Goal: Transaction & Acquisition: Book appointment/travel/reservation

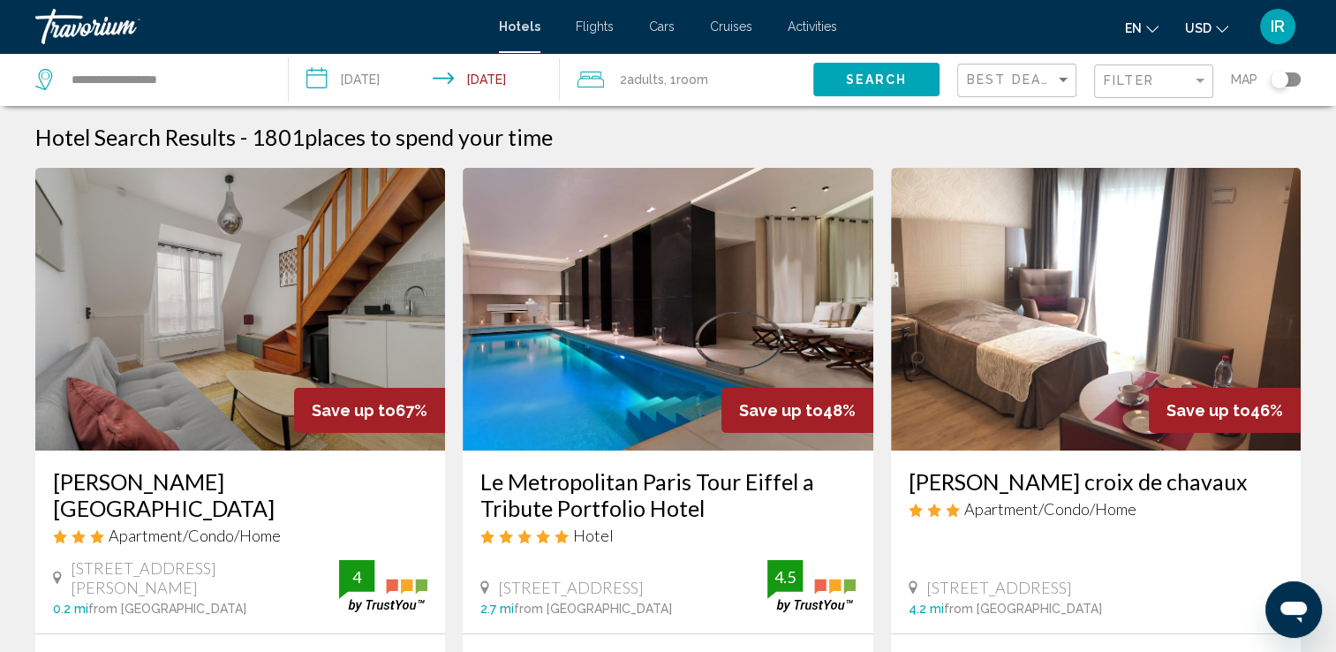
drag, startPoint x: 874, startPoint y: 76, endPoint x: 862, endPoint y: 81, distance: 13.4
click at [872, 78] on span "Search" at bounding box center [876, 80] width 62 height 14
click at [136, 82] on input "**********" at bounding box center [166, 79] width 192 height 26
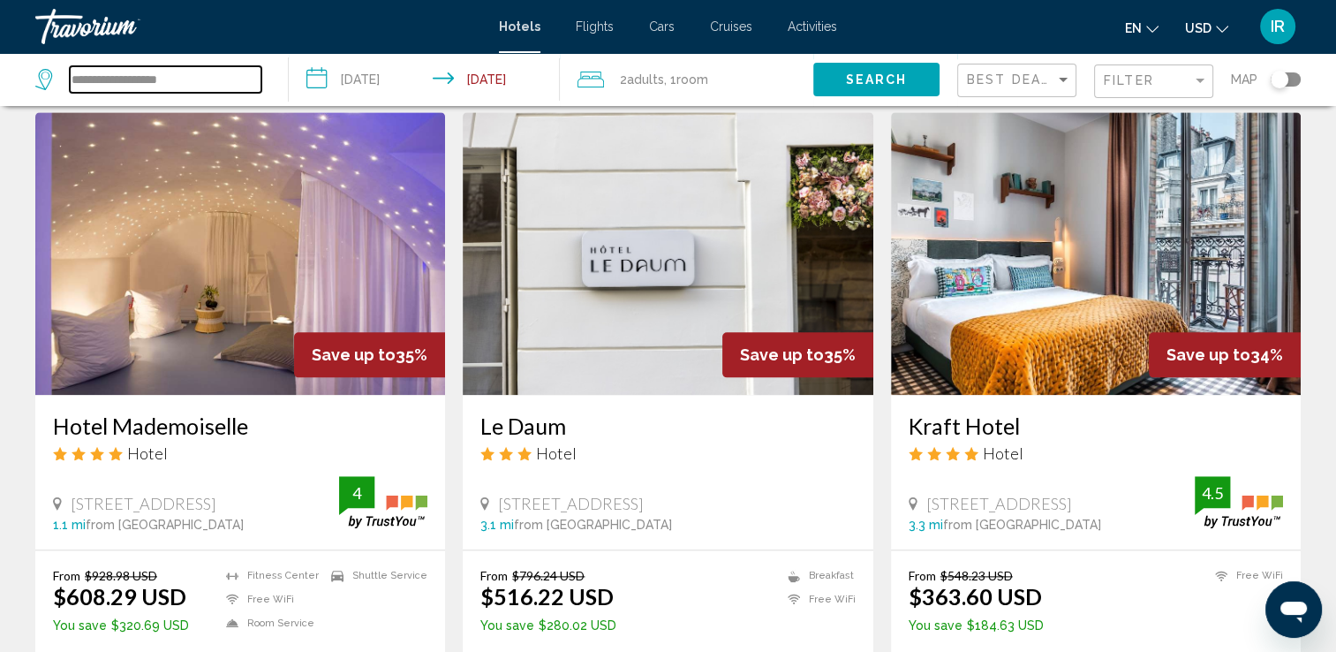
scroll to position [2031, 0]
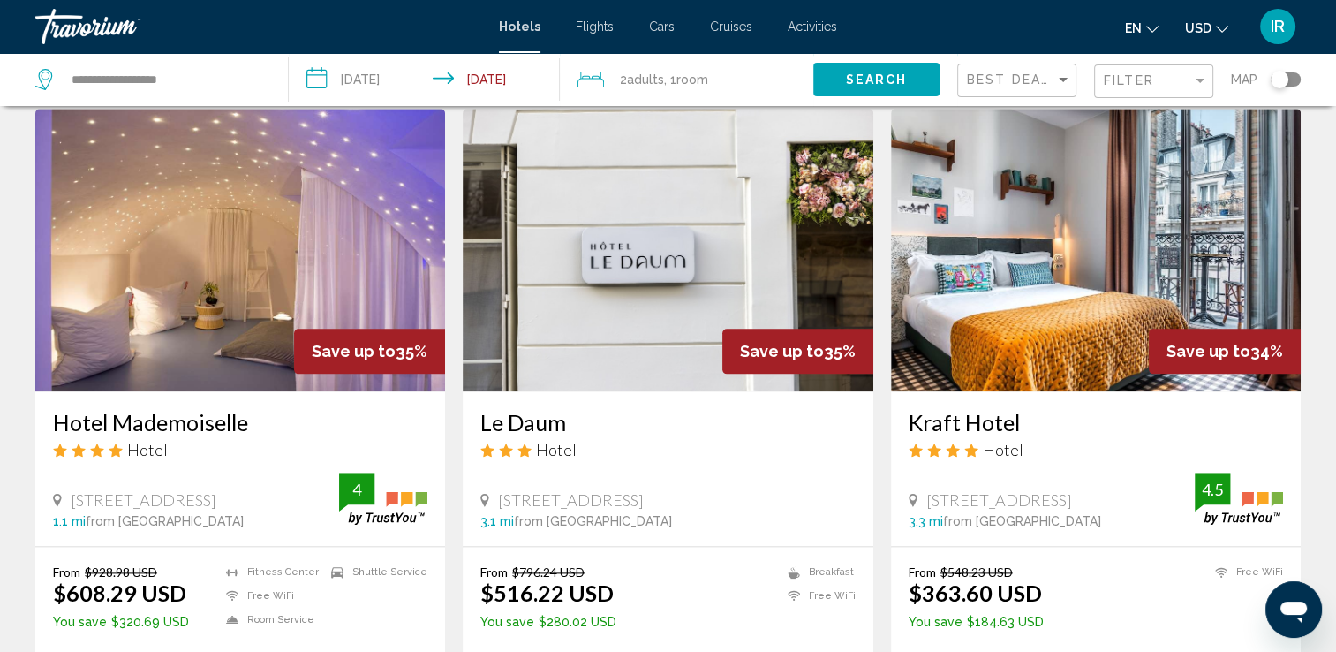
click at [183, 417] on h3 "Hotel Mademoiselle" at bounding box center [240, 422] width 374 height 26
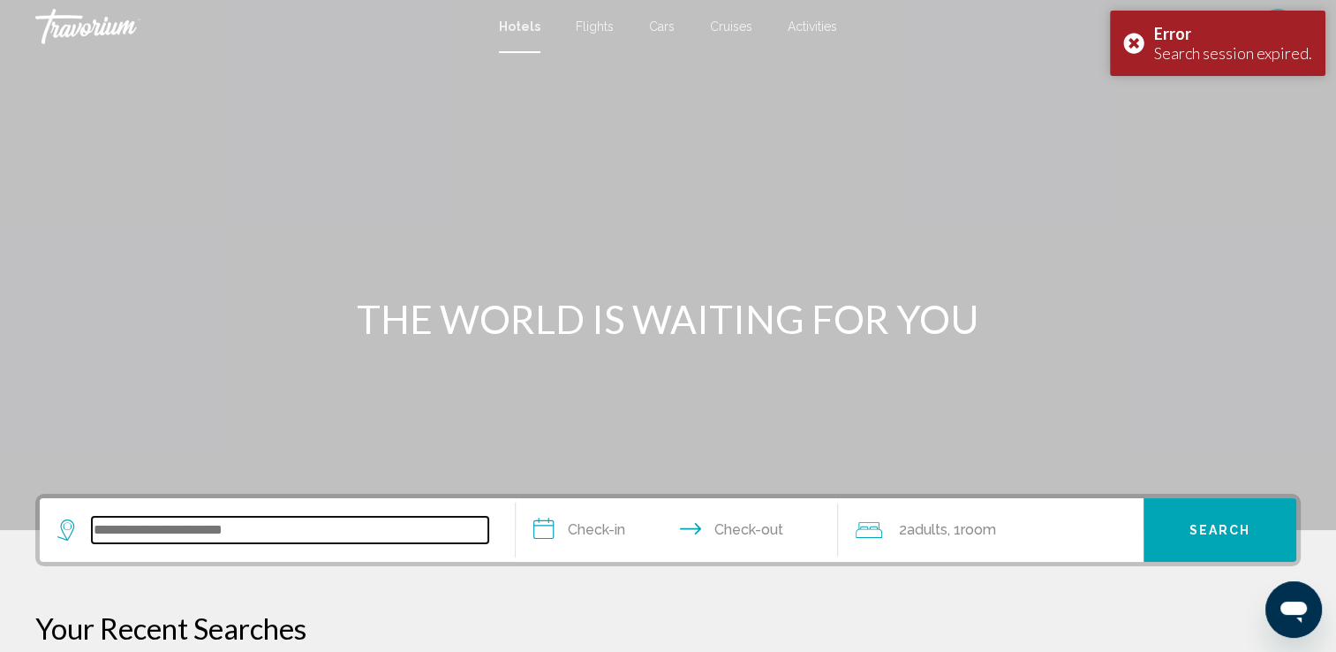
click at [150, 540] on input "Search widget" at bounding box center [290, 530] width 396 height 26
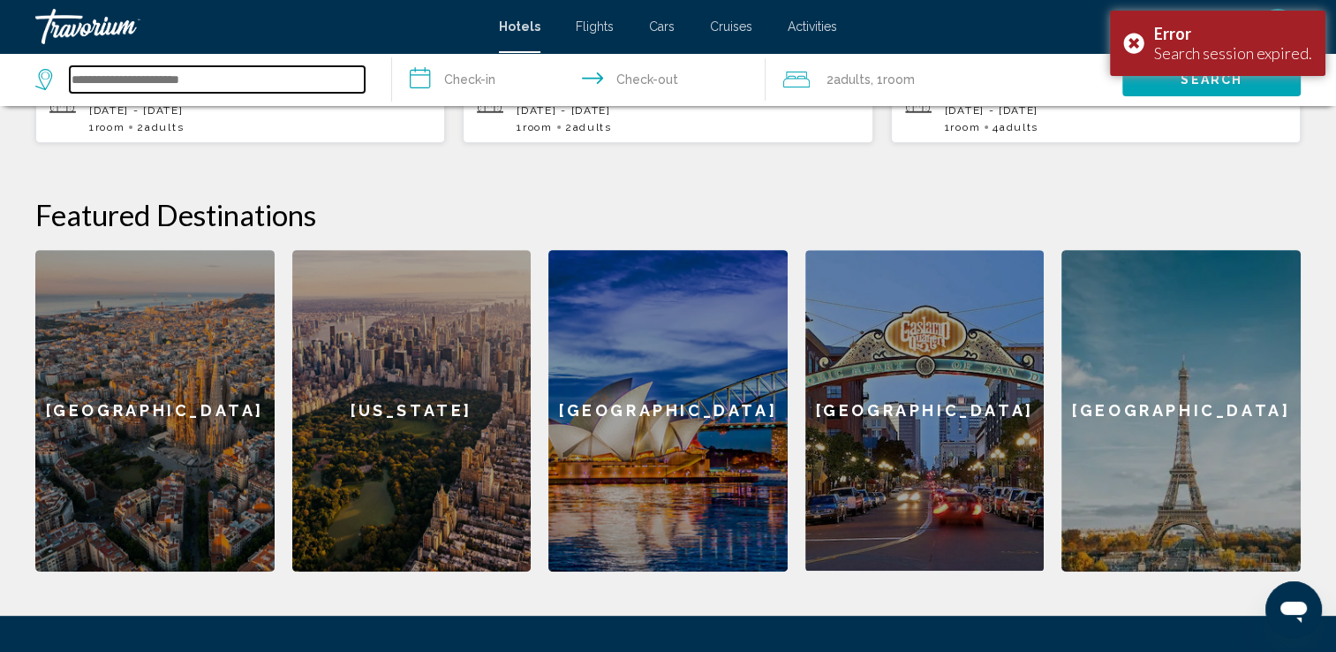
scroll to position [612, 0]
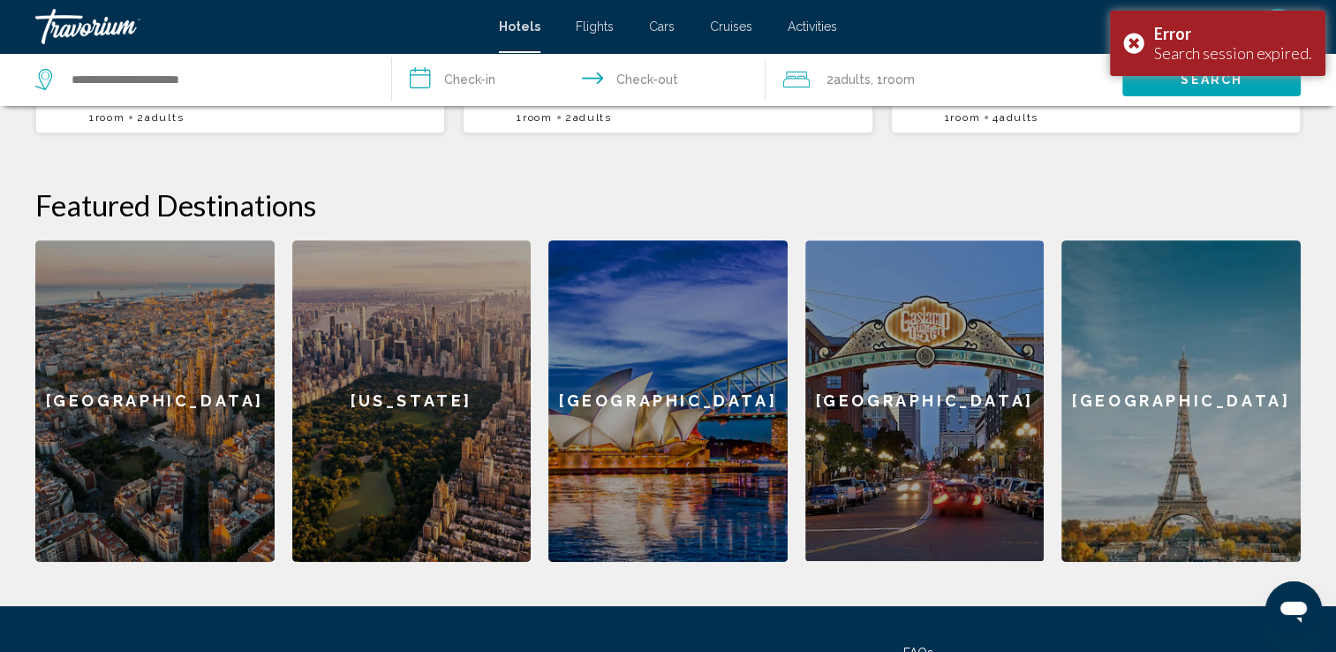
click at [363, 345] on div "[US_STATE]" at bounding box center [411, 400] width 239 height 321
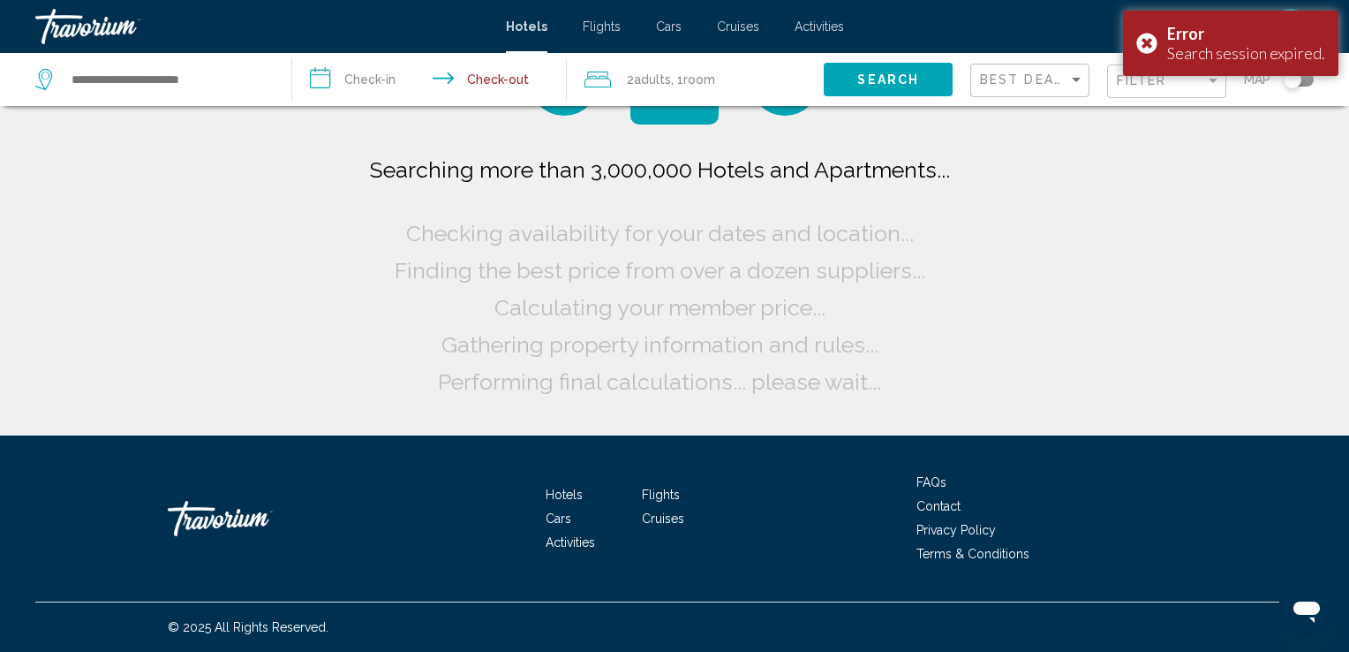
click at [899, 83] on span "Search" at bounding box center [888, 80] width 62 height 14
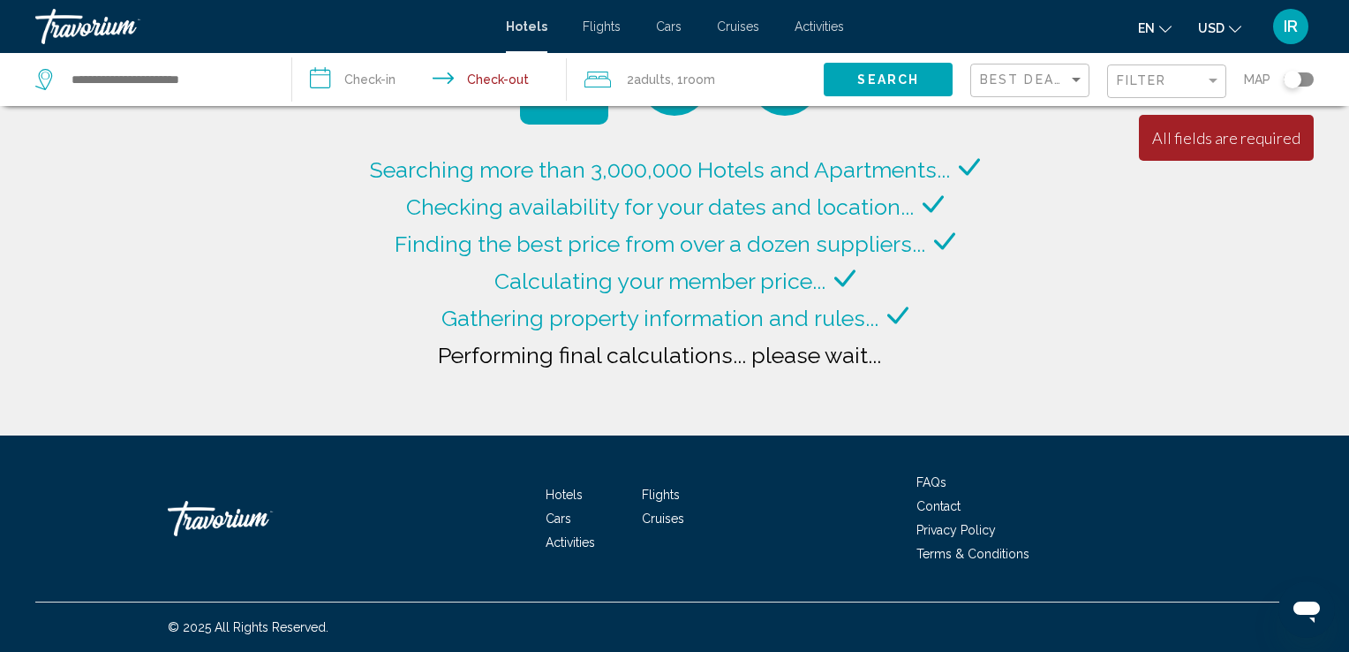
type input "**********"
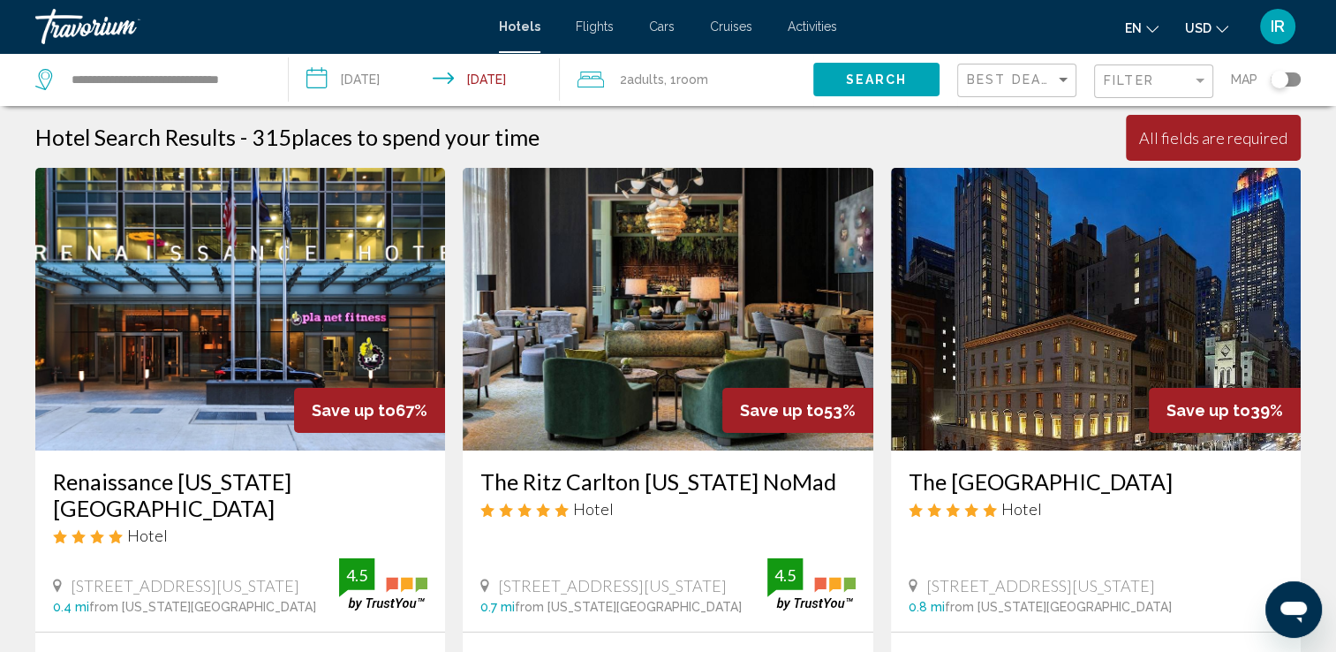
scroll to position [88, 0]
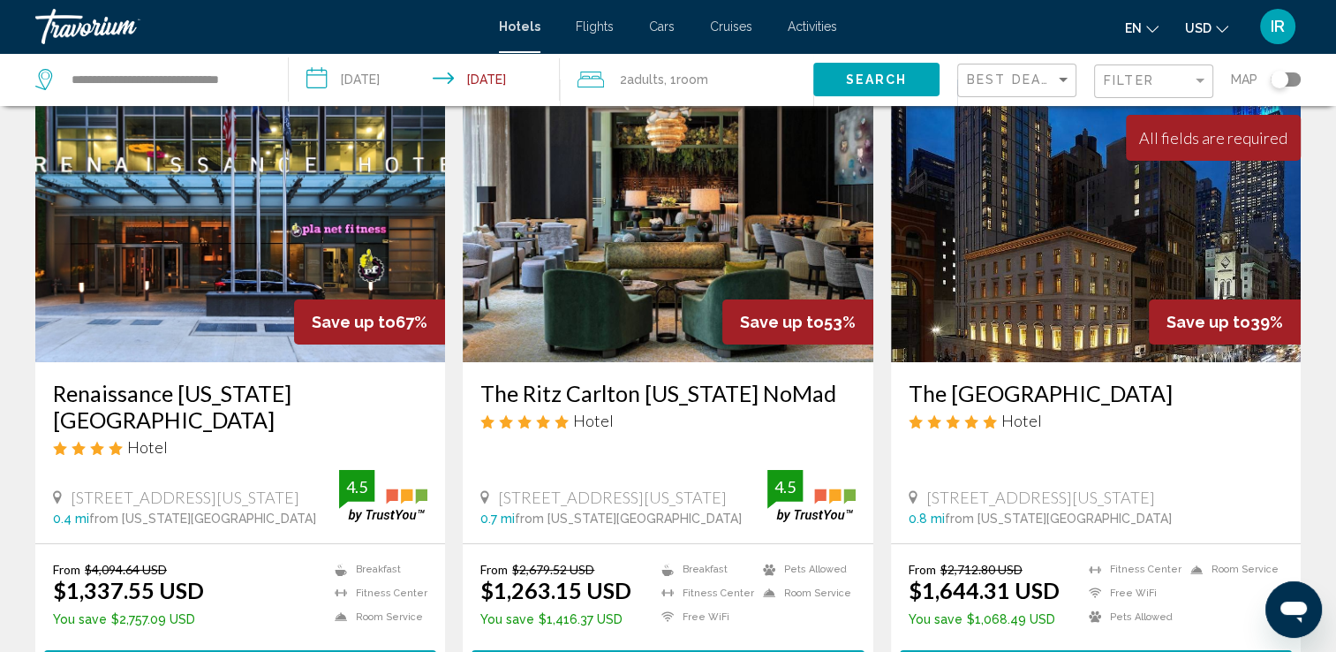
click at [212, 393] on h3 "Renaissance [US_STATE][GEOGRAPHIC_DATA]" at bounding box center [240, 406] width 374 height 53
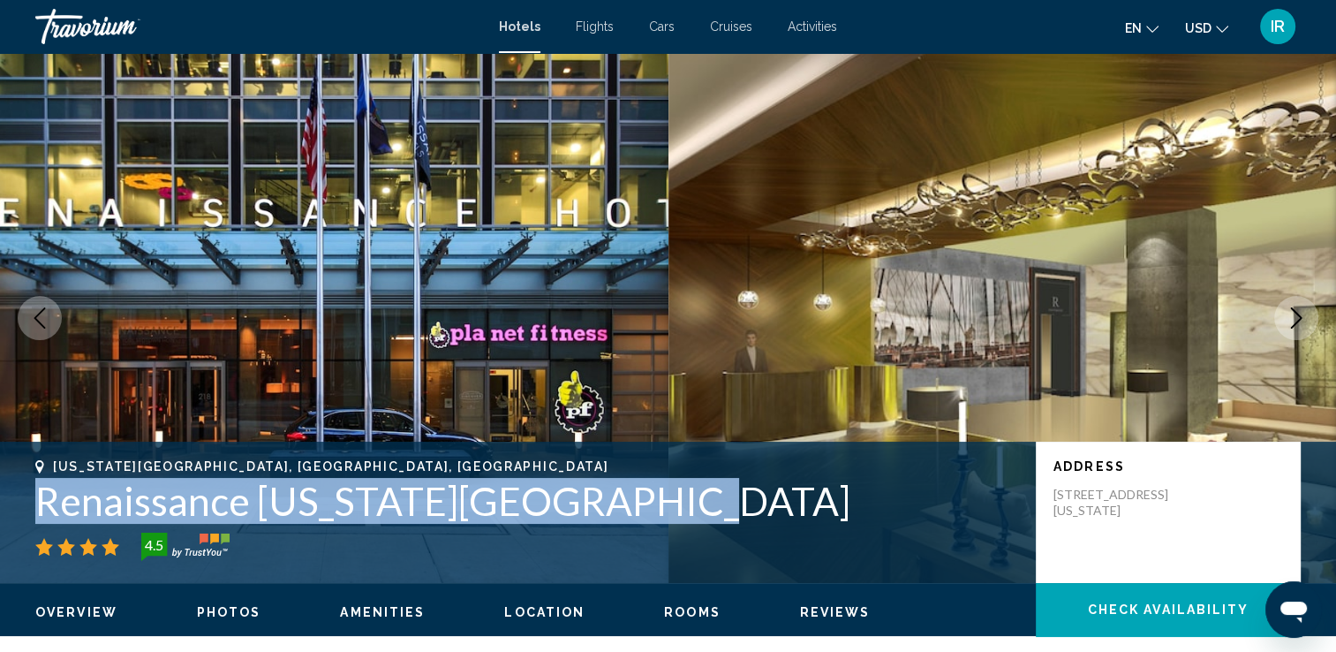
drag, startPoint x: 692, startPoint y: 495, endPoint x: 29, endPoint y: 480, distance: 663.3
click at [29, 480] on div "[US_STATE][GEOGRAPHIC_DATA], [GEOGRAPHIC_DATA], [GEOGRAPHIC_DATA] Renaissance […" at bounding box center [668, 512] width 1336 height 106
drag, startPoint x: 29, startPoint y: 480, endPoint x: 84, endPoint y: 502, distance: 59.0
copy h1 "Renaissance [US_STATE][GEOGRAPHIC_DATA]"
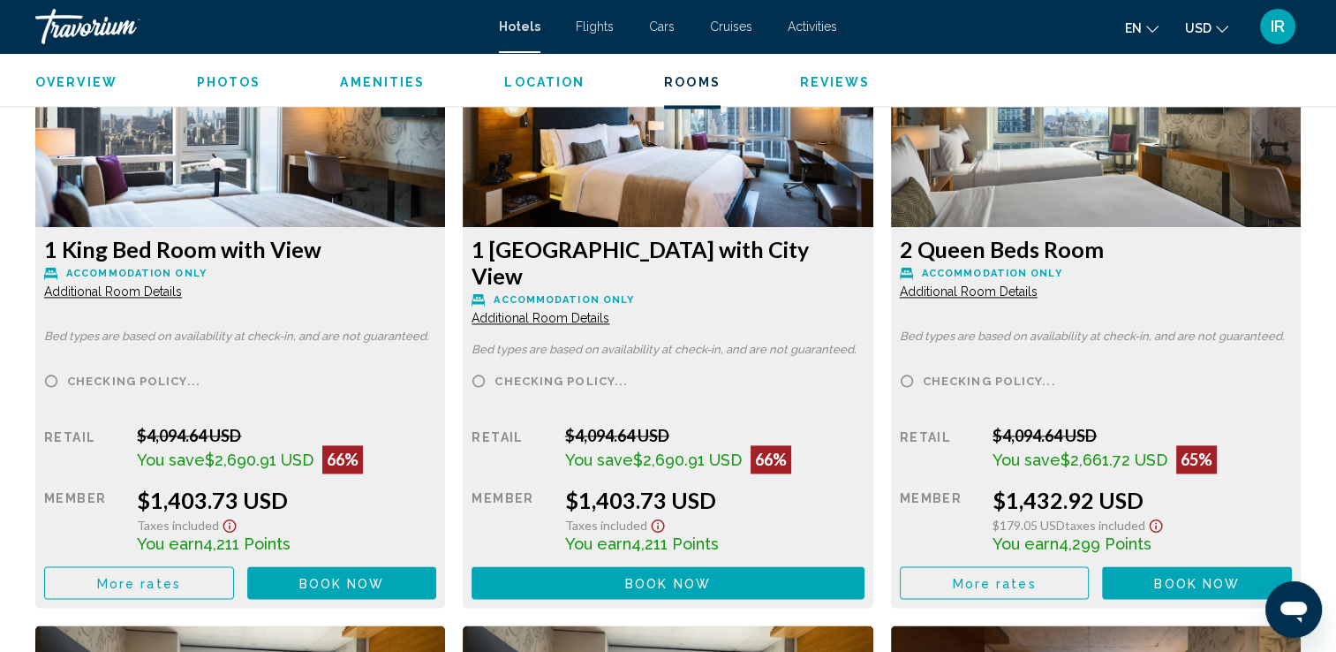
scroll to position [2472, 0]
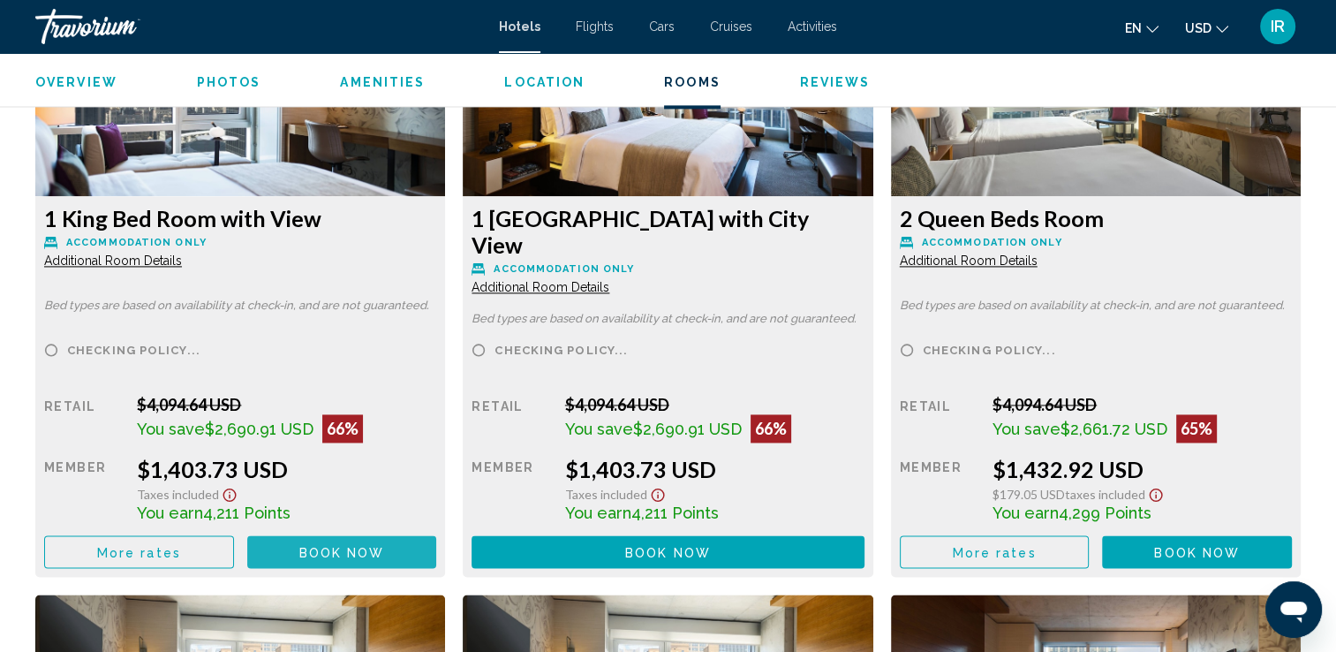
click at [328, 545] on span "Book now" at bounding box center [342, 552] width 86 height 14
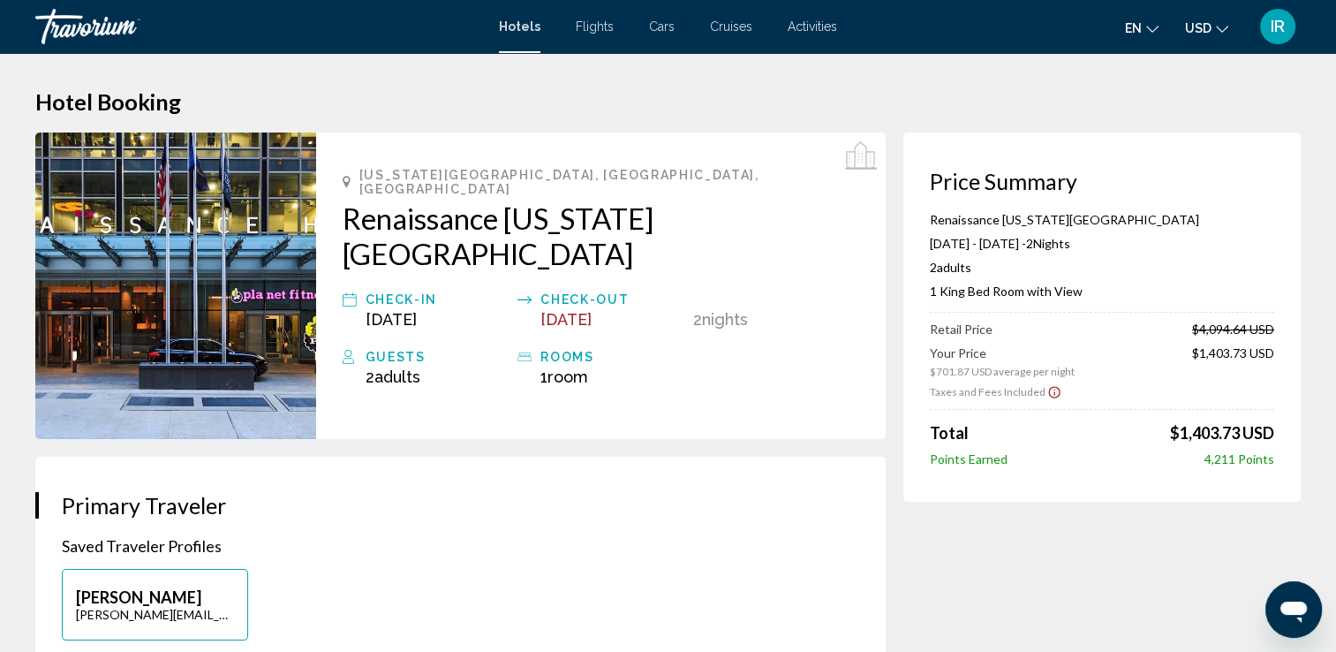
drag, startPoint x: 1176, startPoint y: 436, endPoint x: 1285, endPoint y: 427, distance: 109.0
click at [1285, 427] on div "Price Summary Renaissance [US_STATE][GEOGRAPHIC_DATA] [DATE] - [DATE] - 2 Night…" at bounding box center [1101, 316] width 397 height 369
click at [84, 26] on div "Travorium" at bounding box center [123, 26] width 177 height 35
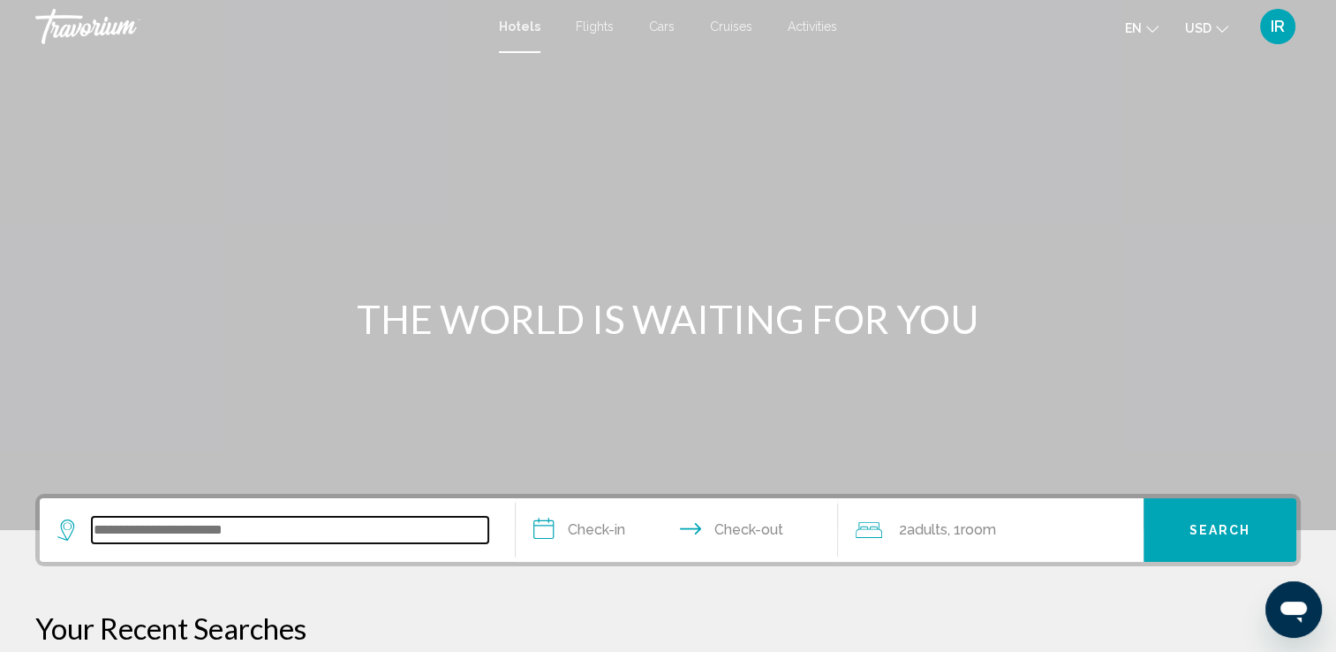
click at [296, 542] on input "Search widget" at bounding box center [290, 530] width 396 height 26
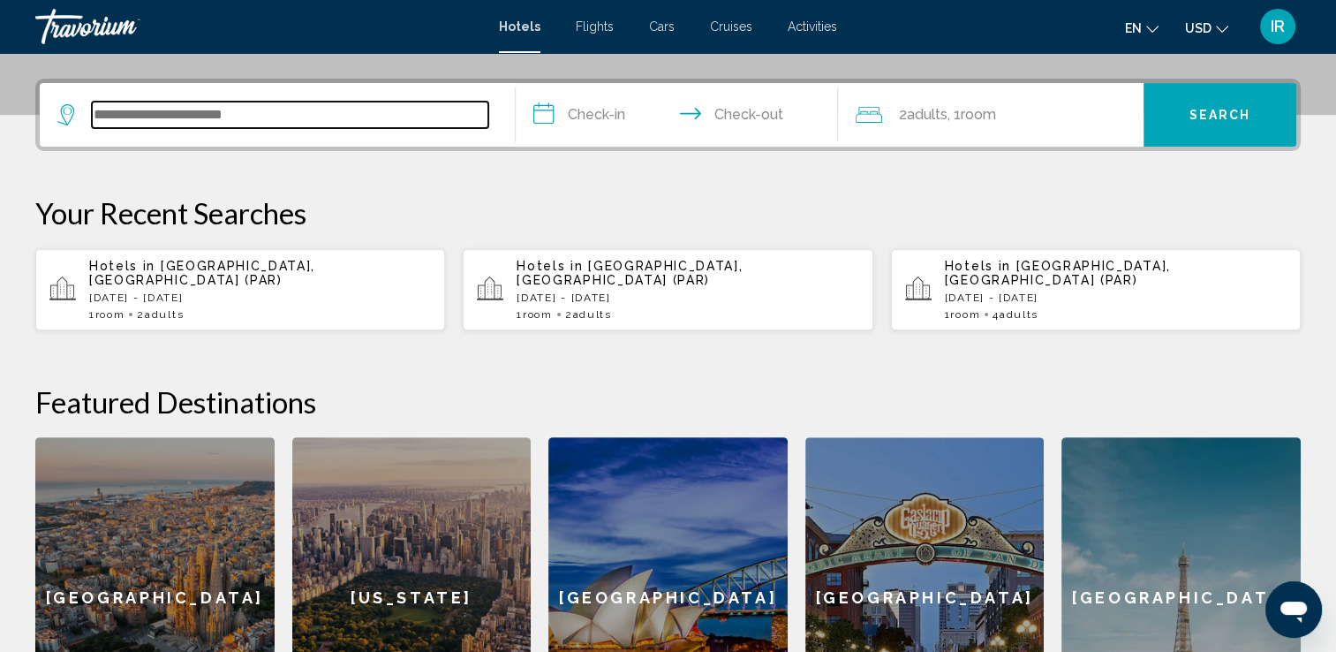
scroll to position [435, 0]
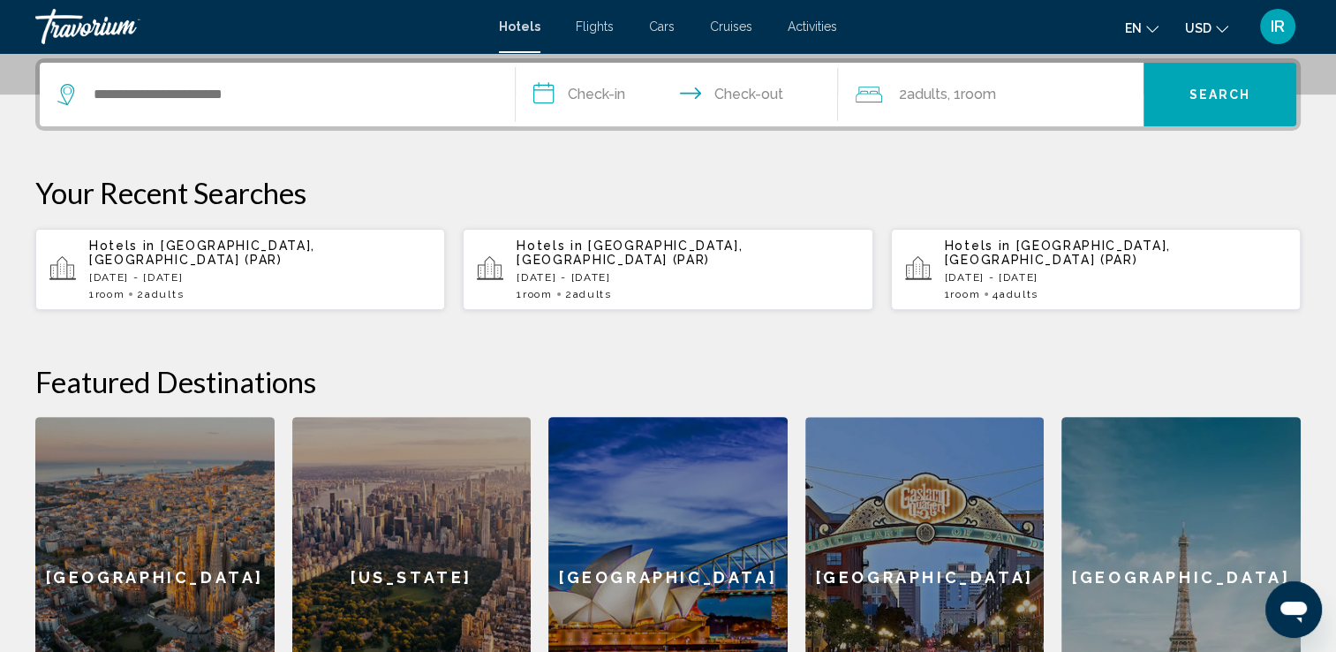
click at [679, 517] on div "[GEOGRAPHIC_DATA]" at bounding box center [667, 577] width 239 height 321
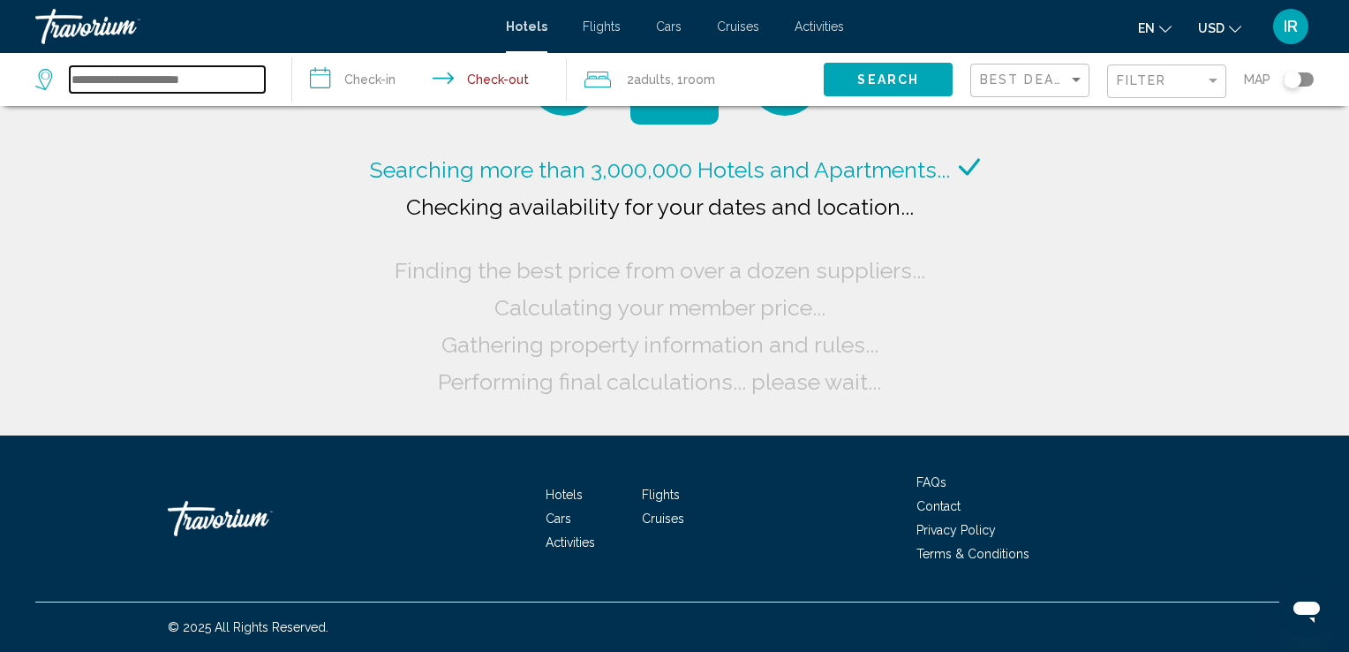
click at [185, 80] on input "Search widget" at bounding box center [167, 79] width 195 height 26
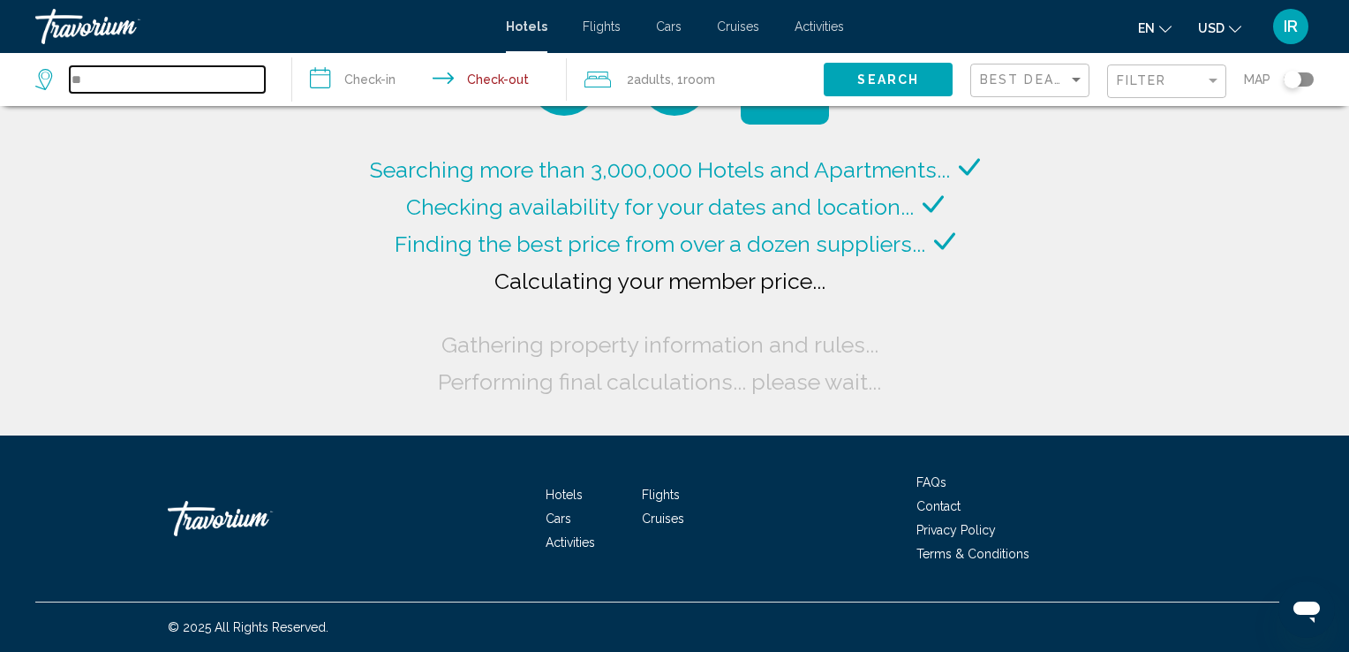
type input "**"
click at [93, 26] on div "Travorium" at bounding box center [123, 26] width 177 height 35
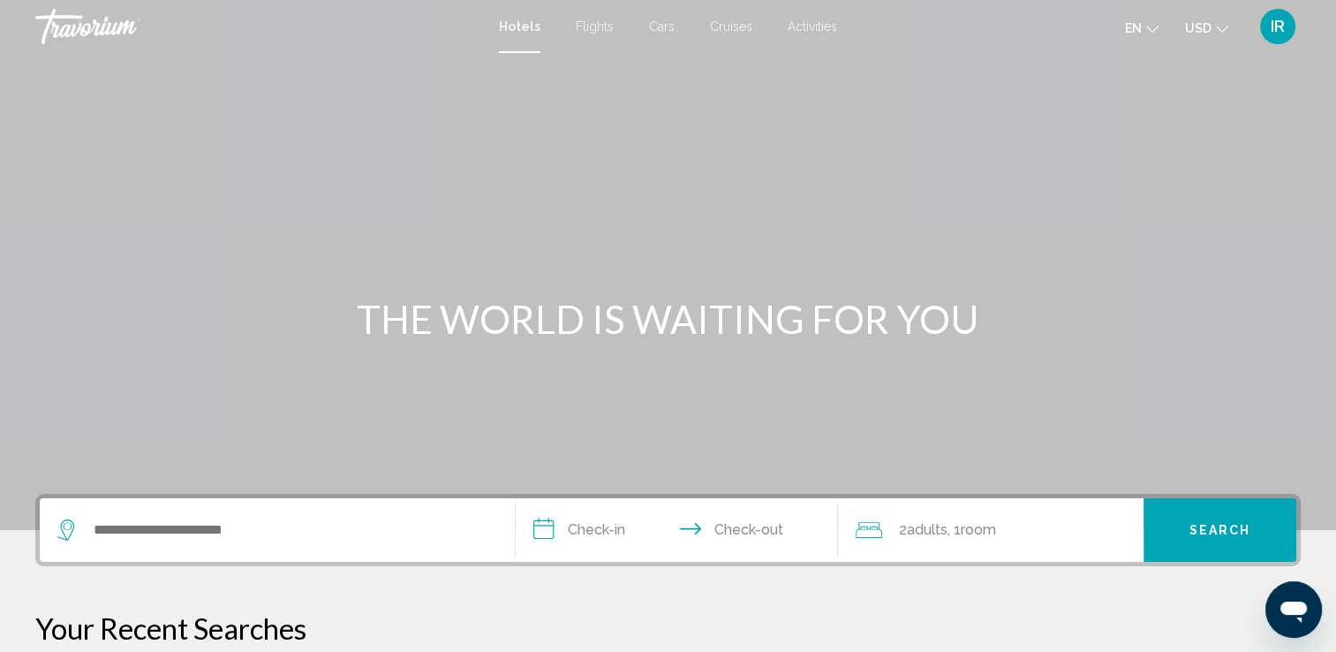
click at [215, 562] on div "**********" at bounding box center [667, 530] width 1265 height 72
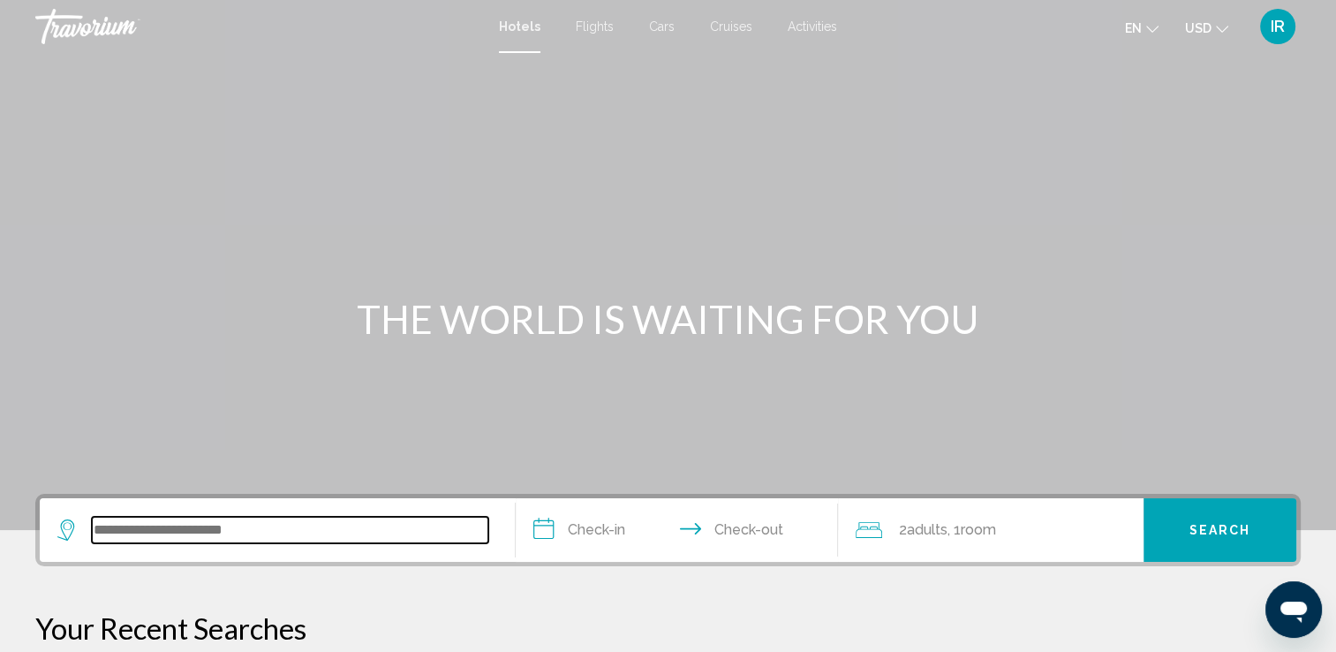
click at [215, 534] on input "Search widget" at bounding box center [290, 530] width 396 height 26
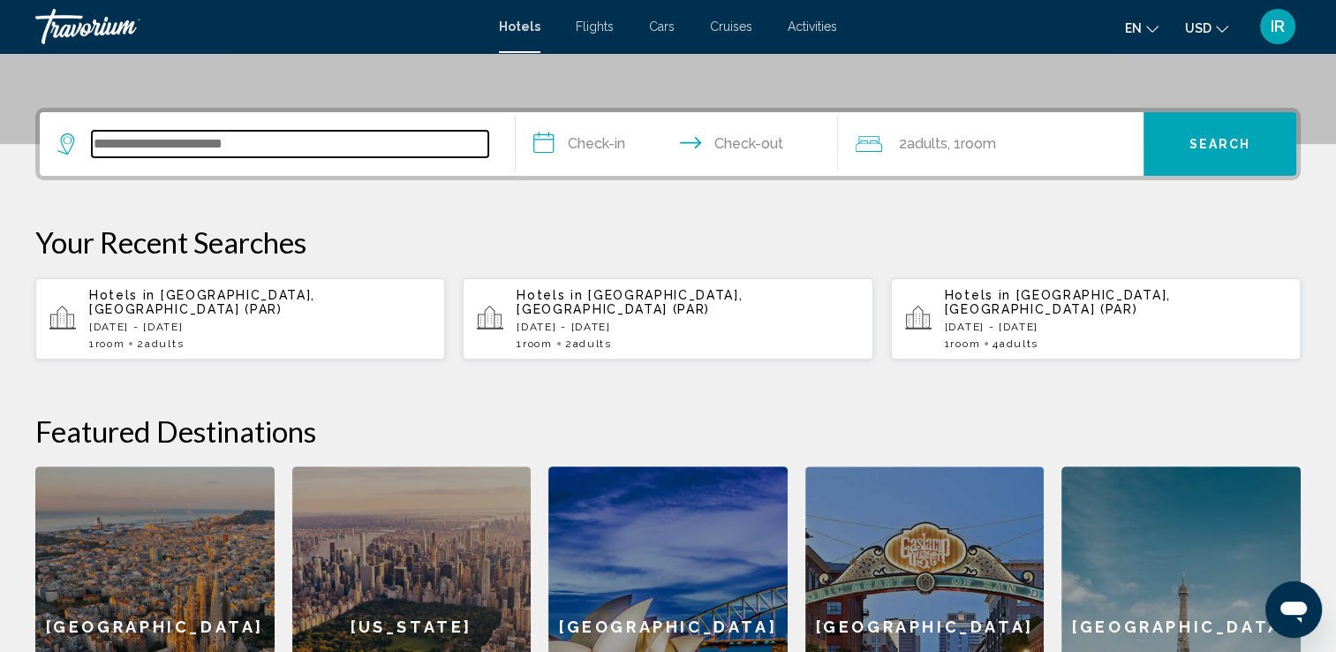
scroll to position [435, 0]
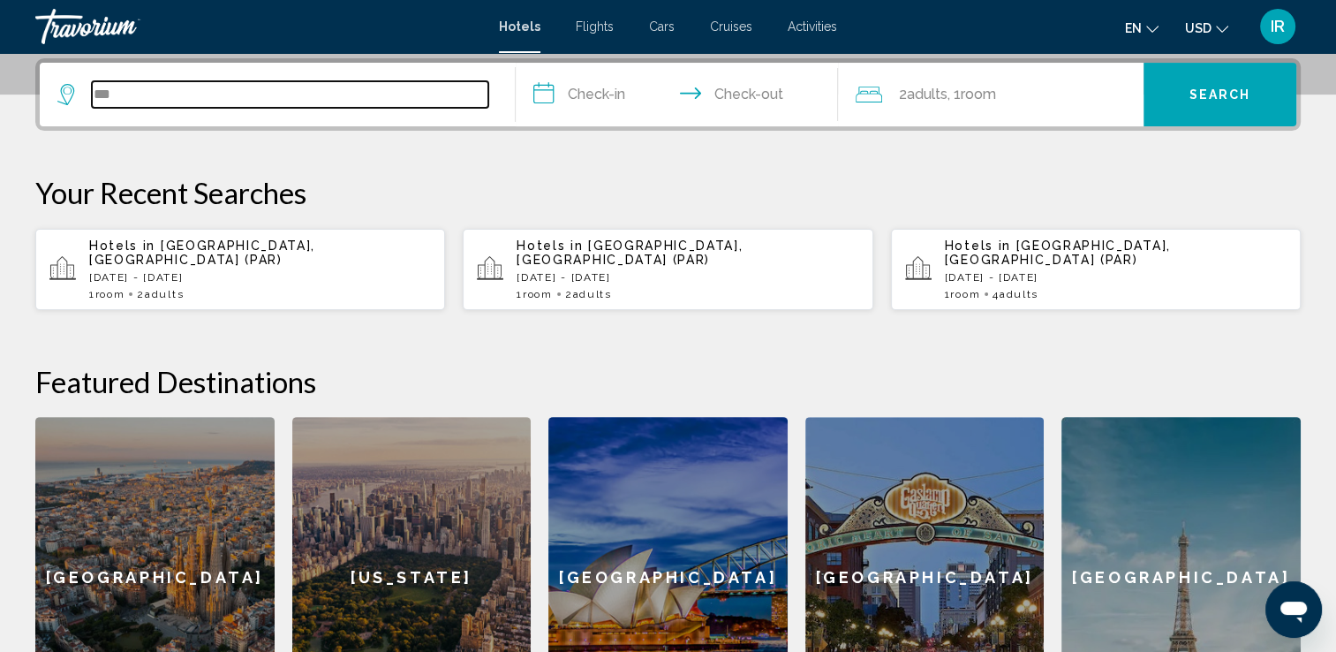
type input "***"
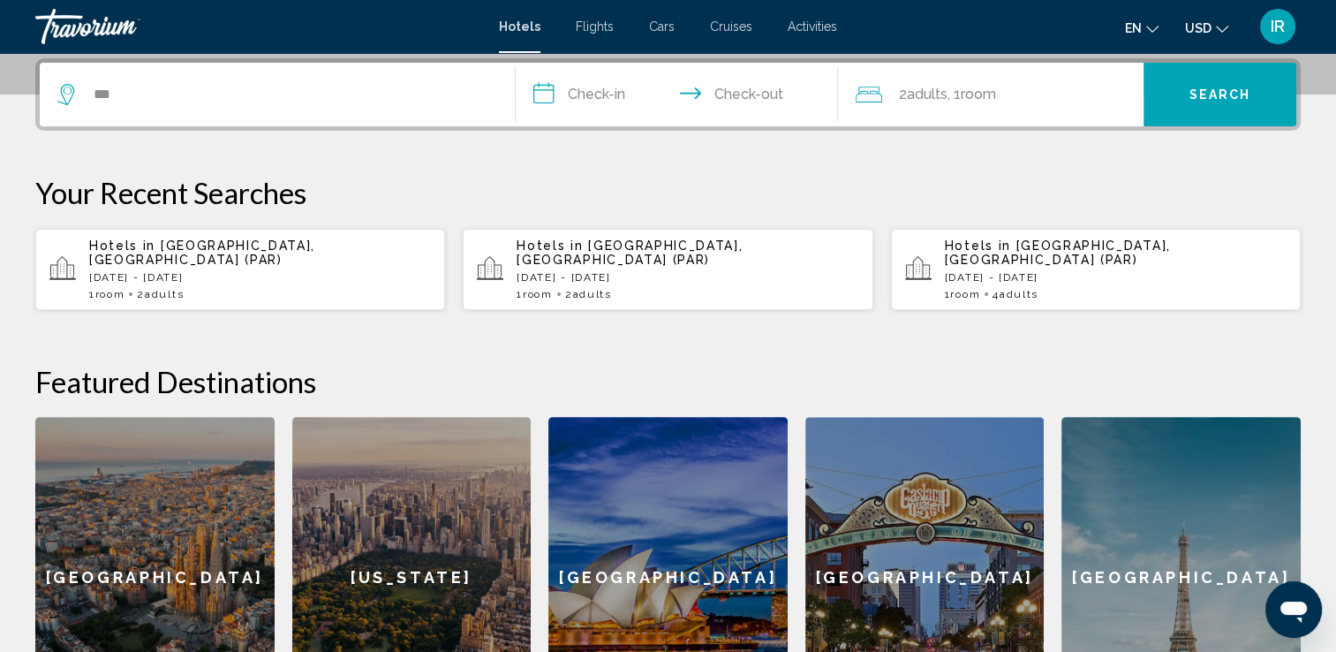
click at [210, 510] on div "[GEOGRAPHIC_DATA]" at bounding box center [154, 577] width 239 height 321
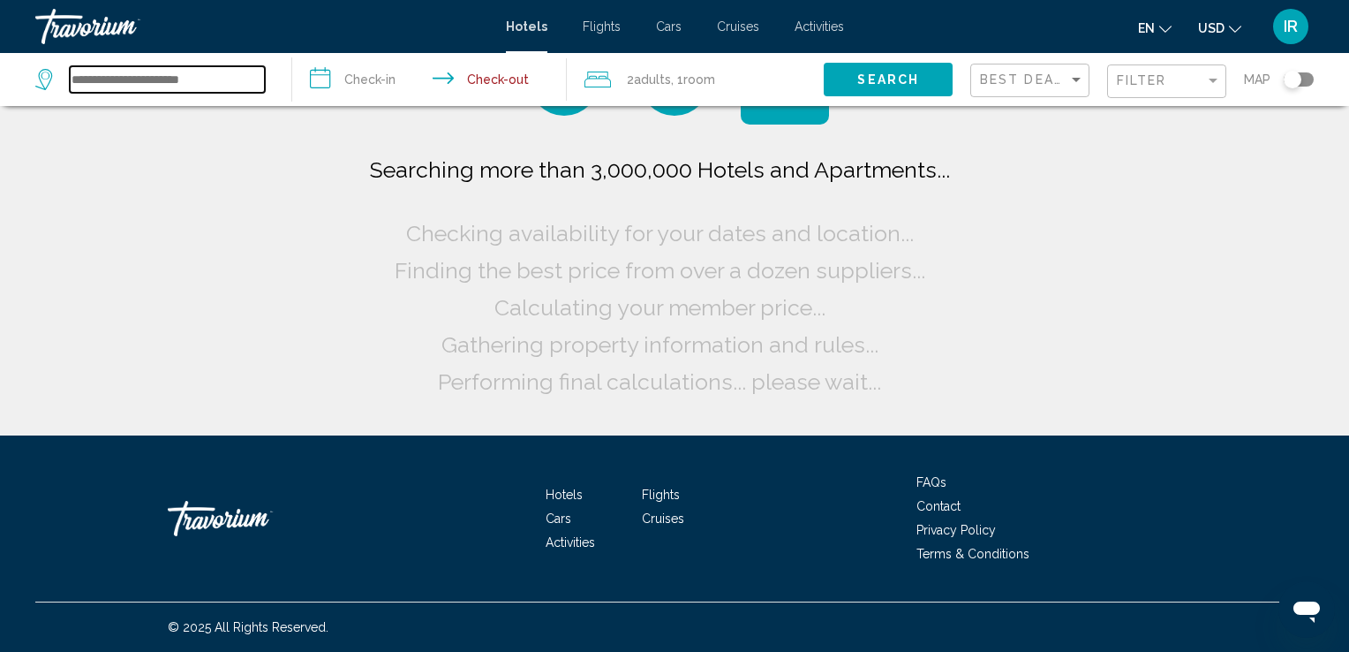
click at [167, 83] on input "Search widget" at bounding box center [167, 79] width 195 height 26
drag, startPoint x: 173, startPoint y: 84, endPoint x: 153, endPoint y: 83, distance: 20.3
click at [173, 84] on input "Search widget" at bounding box center [167, 79] width 195 height 26
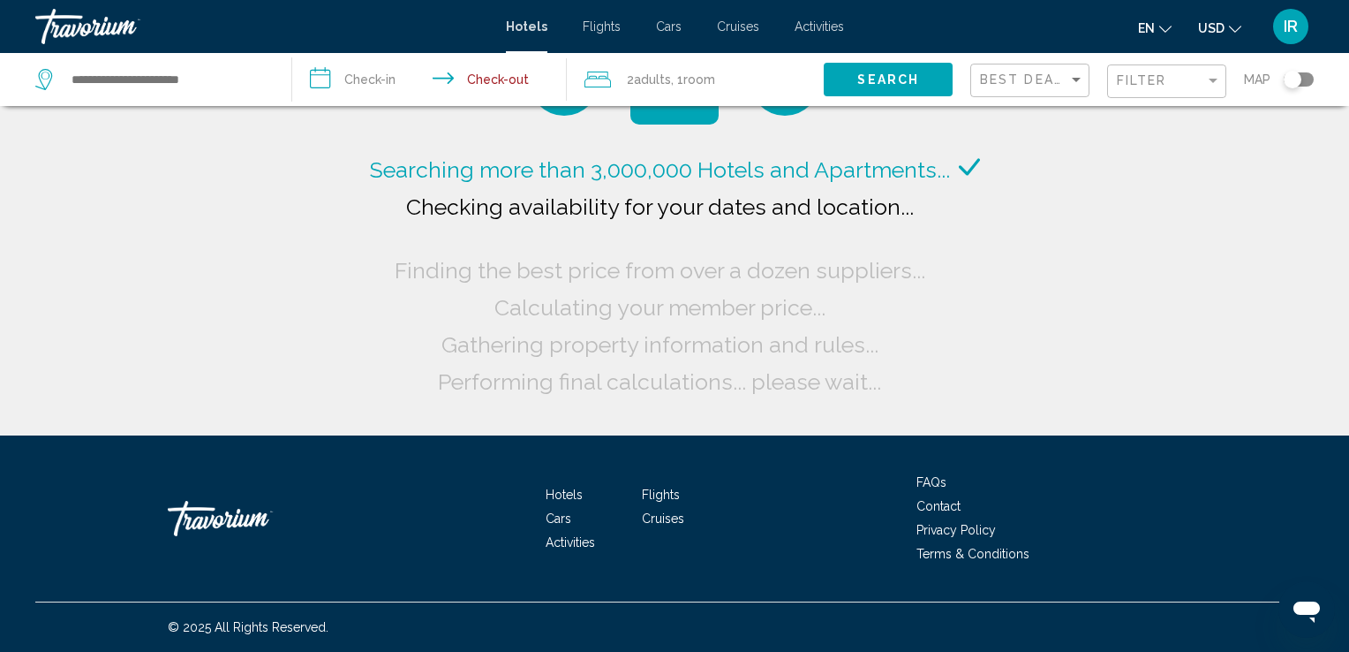
click at [49, 83] on icon "Search widget" at bounding box center [45, 79] width 21 height 21
click at [46, 81] on icon "Search widget" at bounding box center [45, 79] width 21 height 21
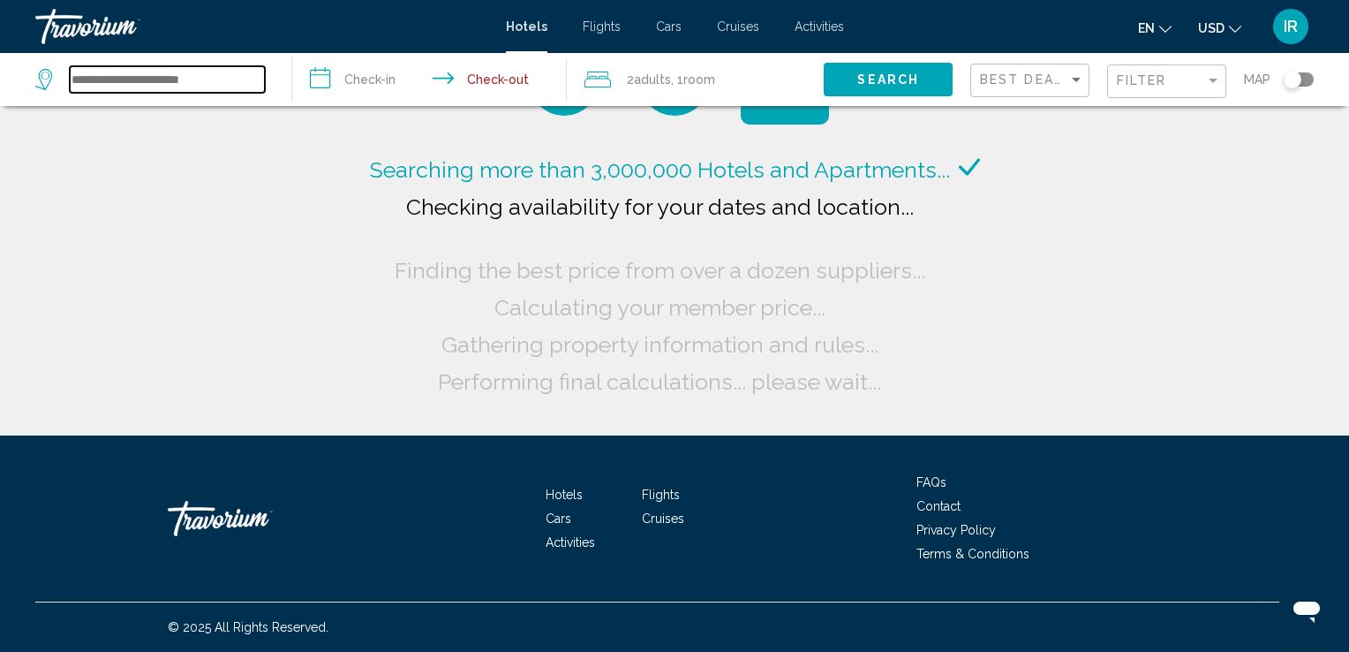
click at [109, 82] on input "Search widget" at bounding box center [167, 79] width 195 height 26
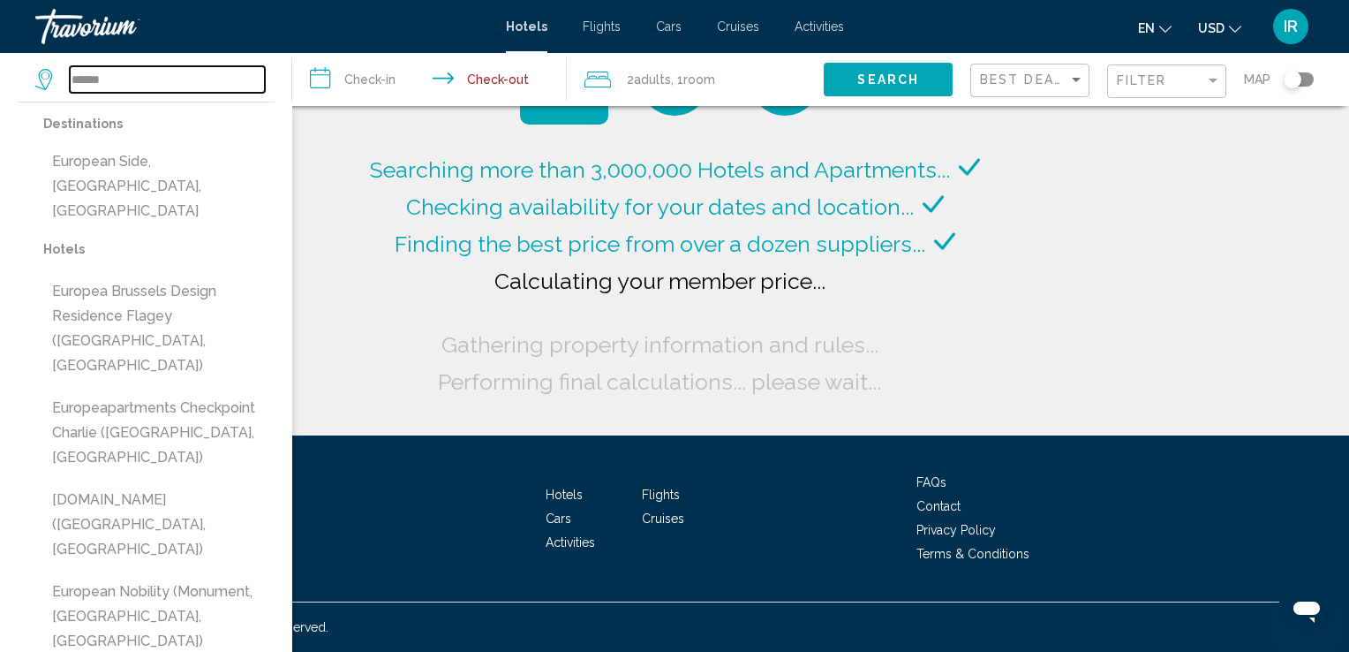
drag, startPoint x: 117, startPoint y: 80, endPoint x: 49, endPoint y: 75, distance: 67.3
click at [49, 75] on div "******" at bounding box center [150, 79] width 230 height 26
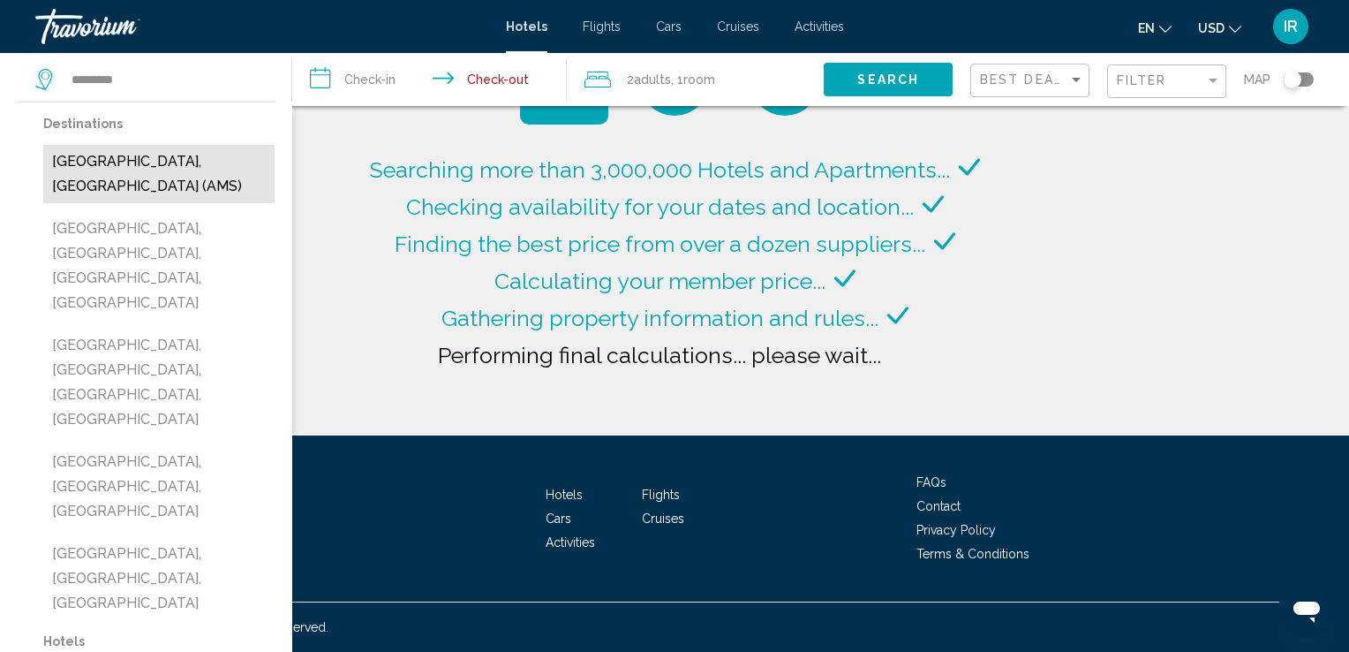
click at [151, 157] on button "[GEOGRAPHIC_DATA], [GEOGRAPHIC_DATA] (AMS)" at bounding box center [158, 174] width 231 height 58
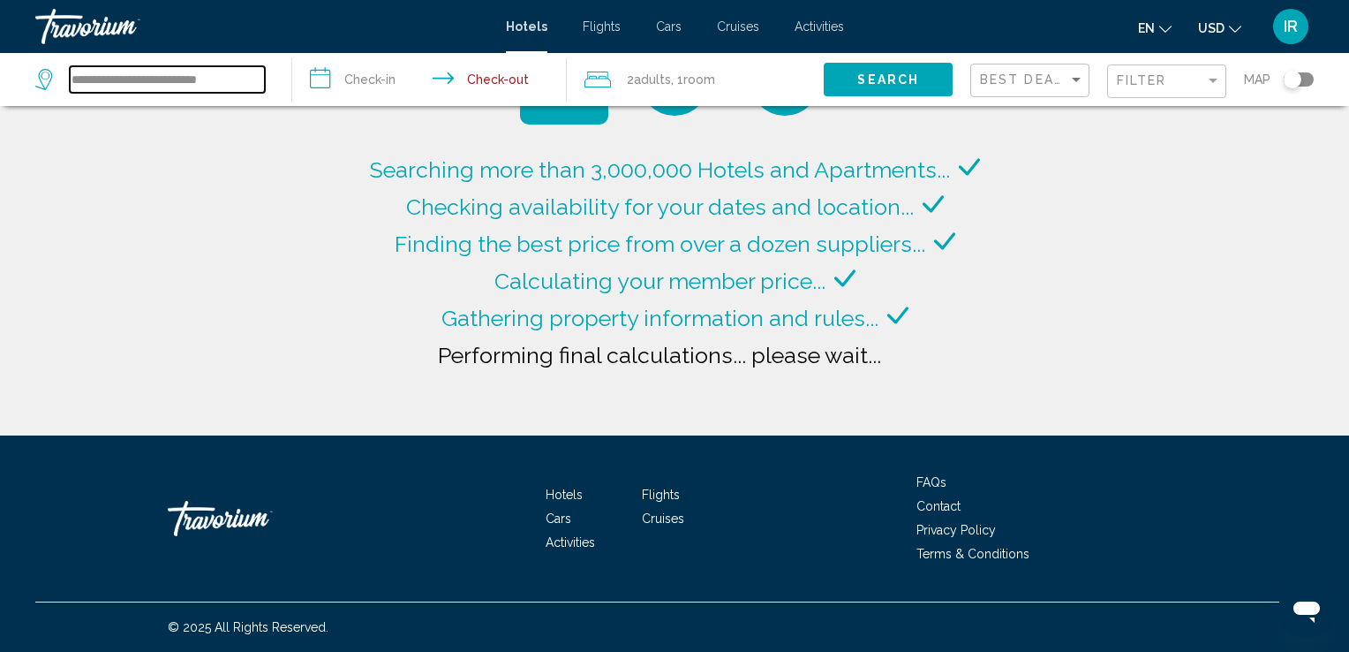
type input "**********"
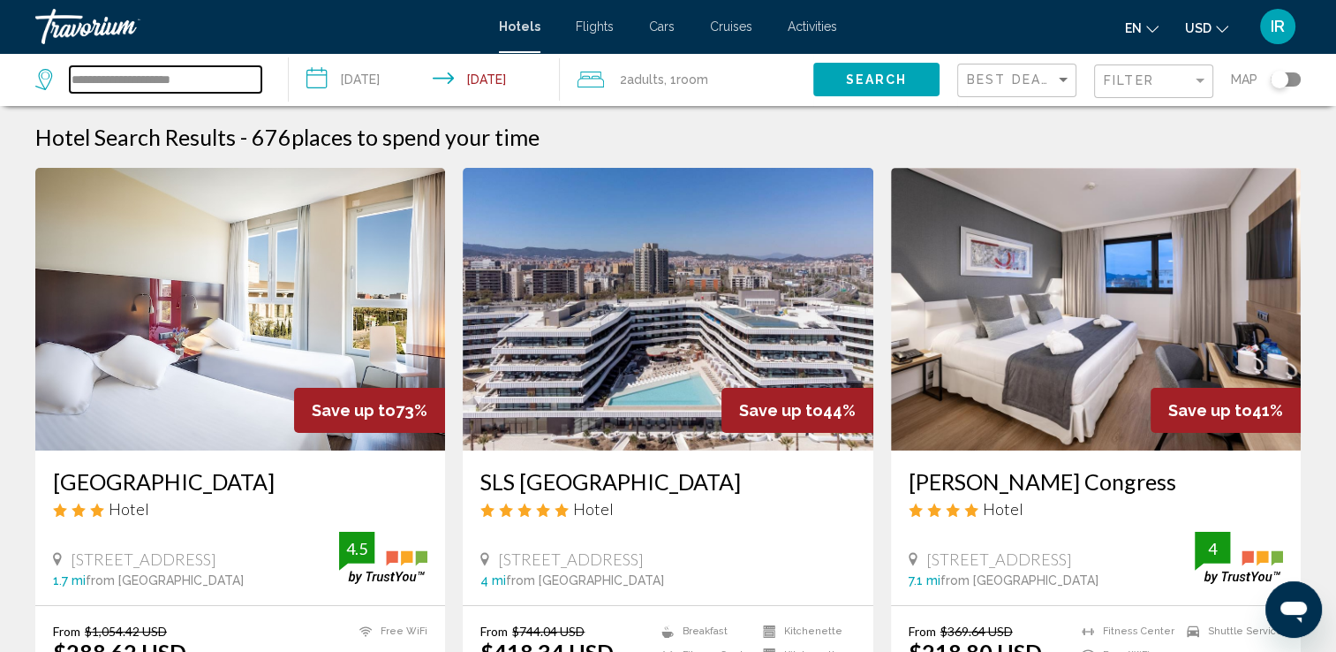
click at [217, 74] on input "**********" at bounding box center [166, 79] width 192 height 26
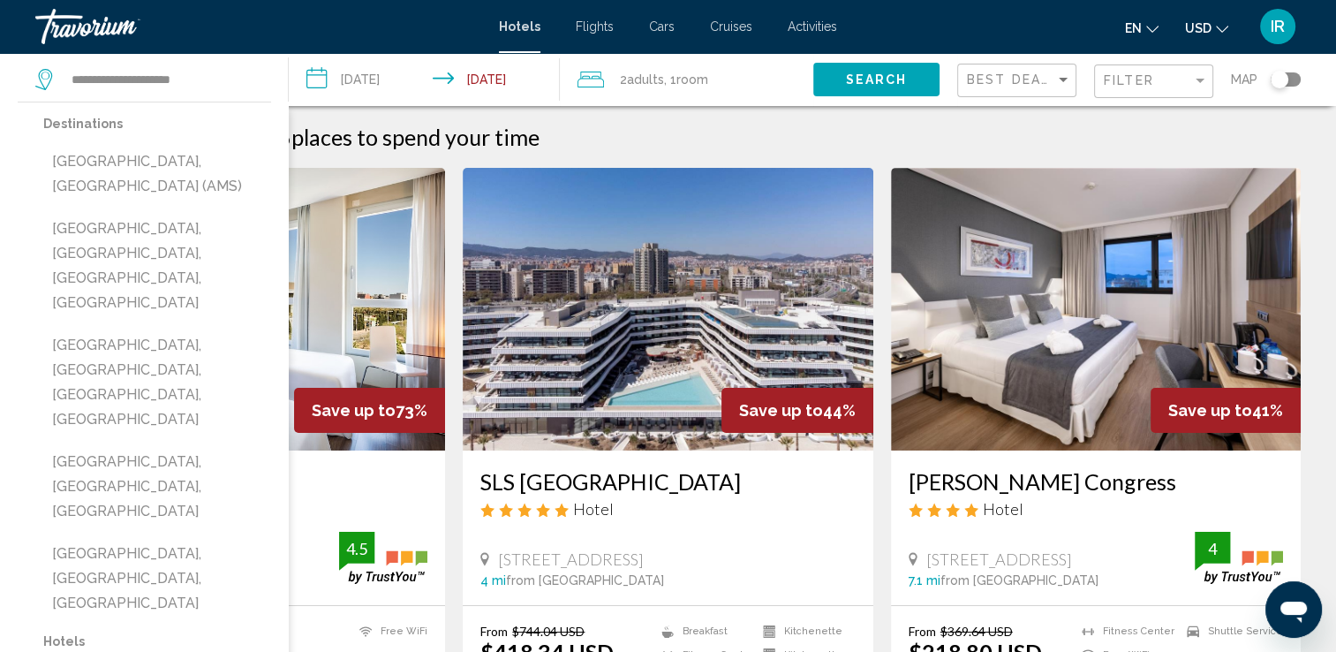
click at [602, 147] on div "Hotel Search Results - 676 places to spend your time" at bounding box center [667, 137] width 1265 height 26
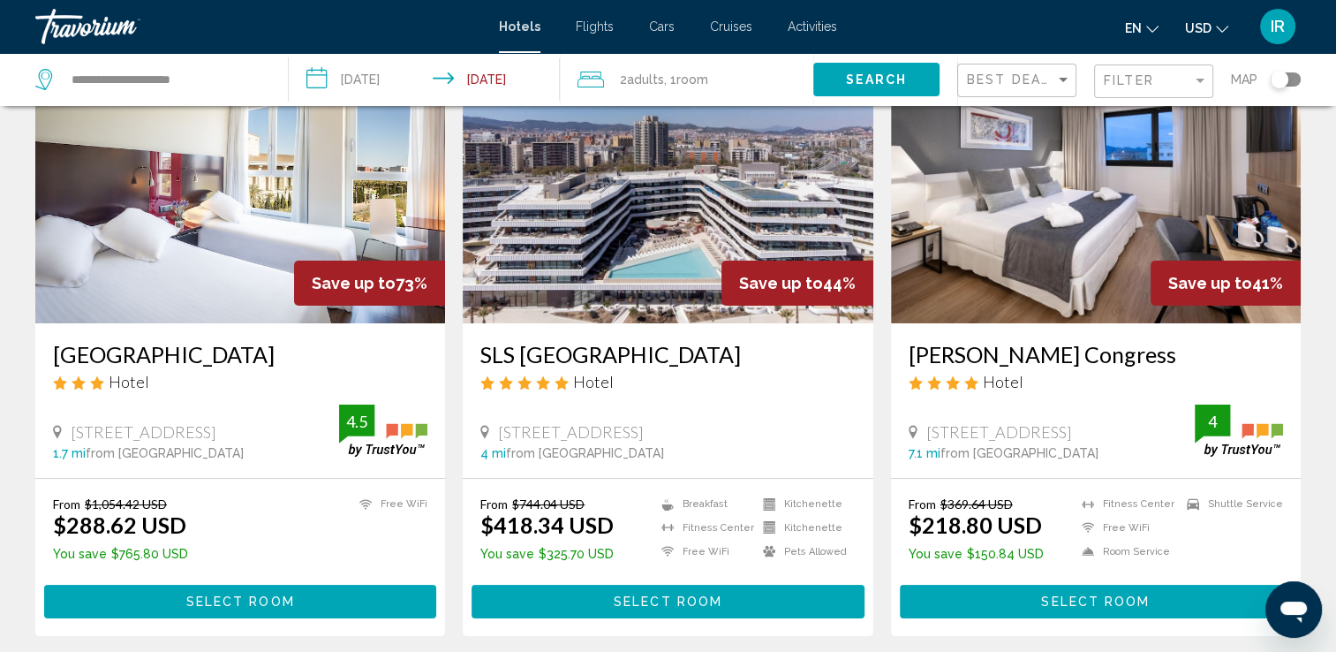
scroll to position [177, 0]
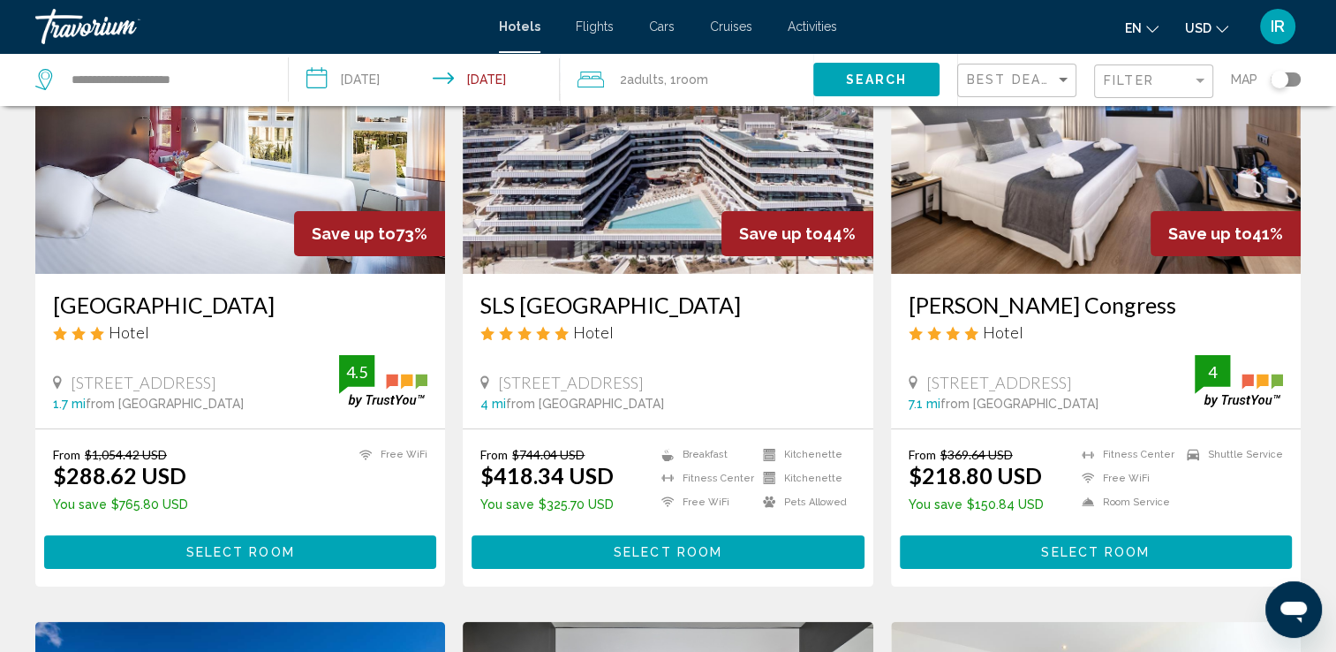
click at [239, 302] on h3 "[GEOGRAPHIC_DATA]" at bounding box center [240, 304] width 374 height 26
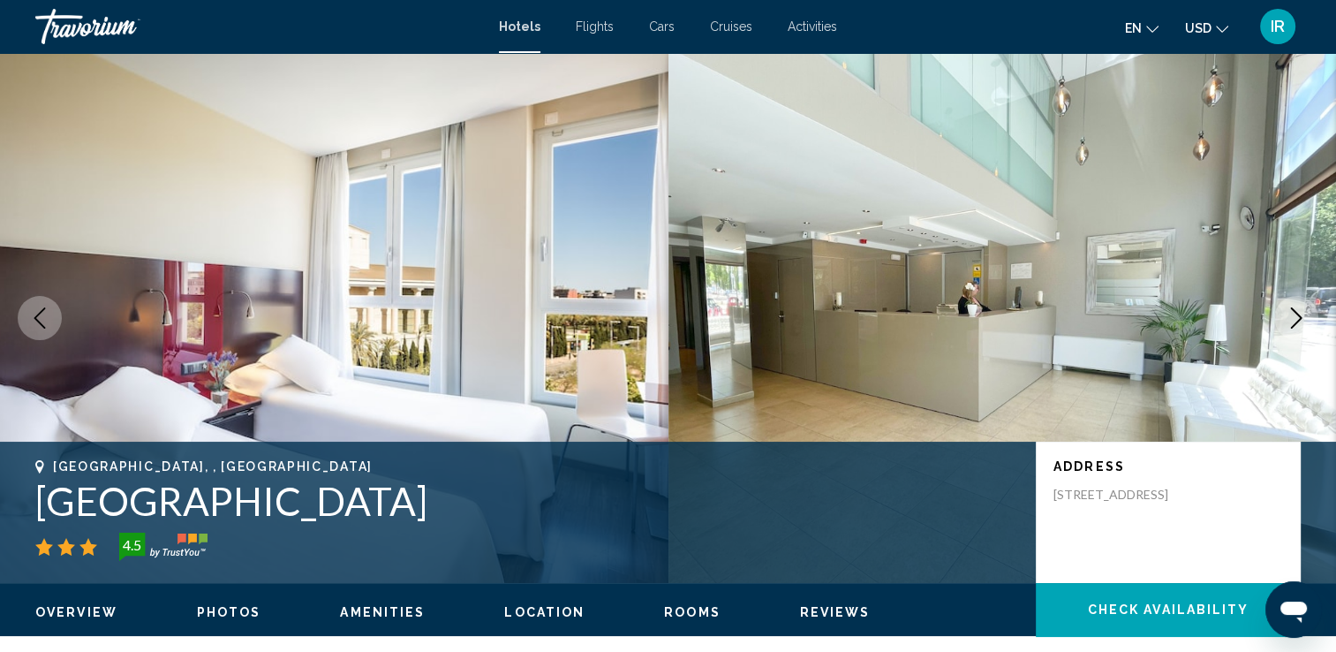
drag, startPoint x: 425, startPoint y: 500, endPoint x: -4, endPoint y: 475, distance: 428.9
click at [0, 475] on html "Skip to main content Hotels Flights Cars Cruises Activities Hotels Flights Cars…" at bounding box center [668, 326] width 1336 height 652
drag, startPoint x: -4, startPoint y: 475, endPoint x: 106, endPoint y: 510, distance: 115.0
click at [64, 509] on h1 "[GEOGRAPHIC_DATA]" at bounding box center [526, 501] width 983 height 46
click at [423, 512] on h1 "[GEOGRAPHIC_DATA]" at bounding box center [526, 501] width 983 height 46
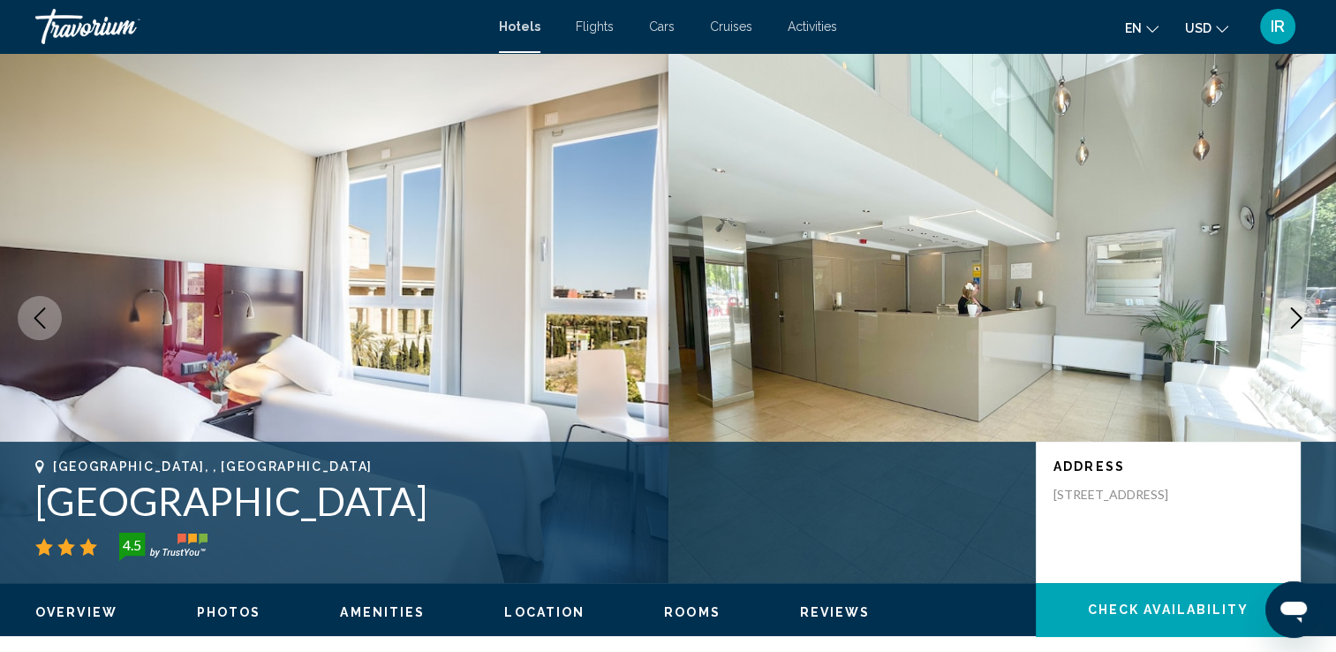
click at [449, 500] on h1 "[GEOGRAPHIC_DATA]" at bounding box center [526, 501] width 983 height 46
drag, startPoint x: 463, startPoint y: 507, endPoint x: 40, endPoint y: 502, distance: 423.0
click at [40, 502] on h1 "[GEOGRAPHIC_DATA]" at bounding box center [526, 501] width 983 height 46
copy h1 "[GEOGRAPHIC_DATA]"
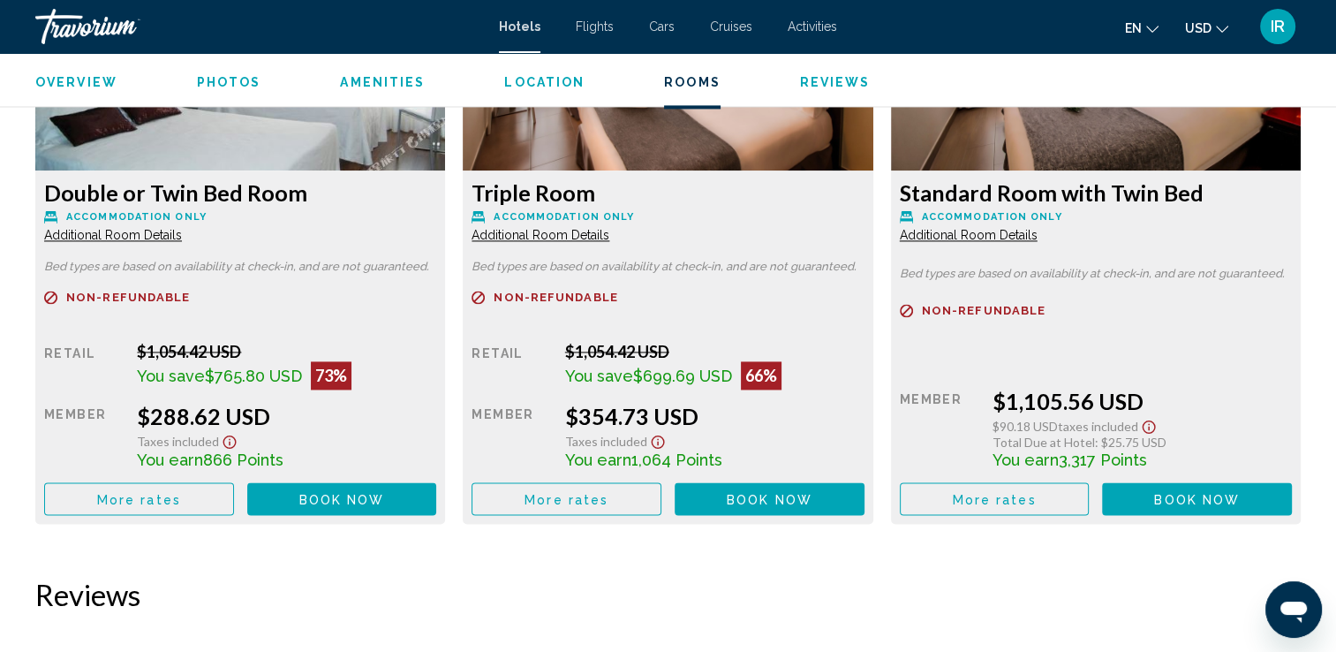
scroll to position [2649, 0]
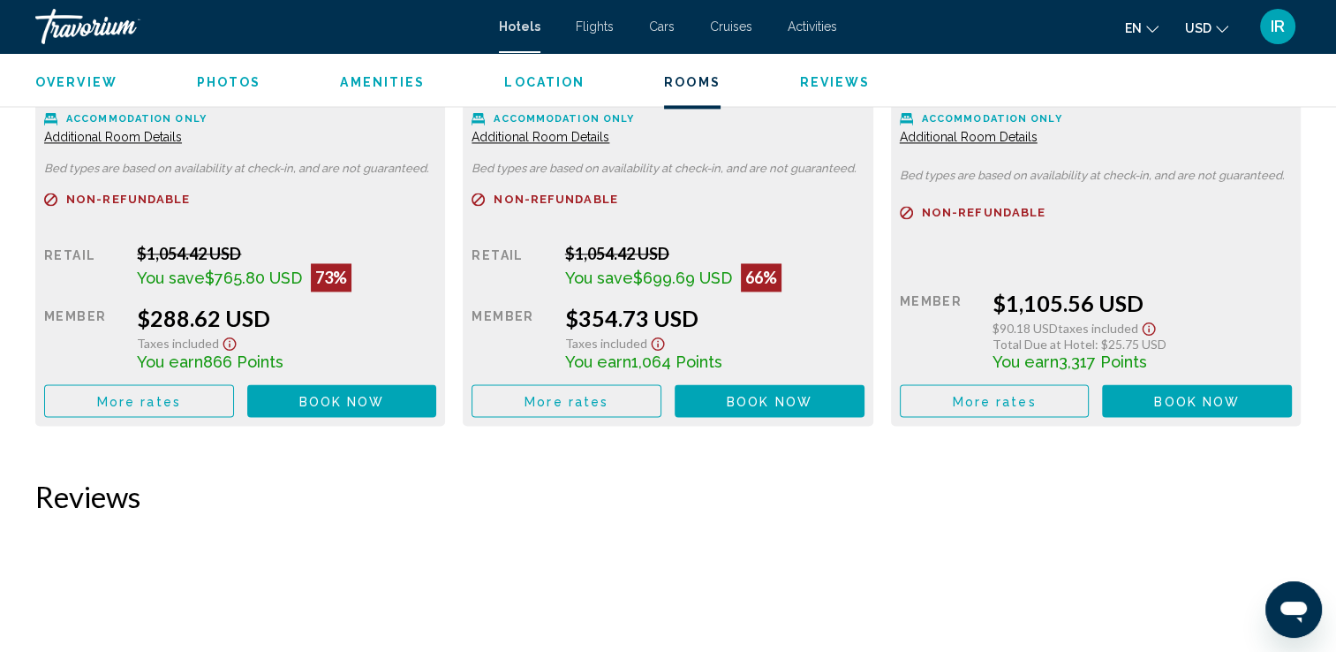
click at [353, 396] on span "Book now" at bounding box center [342, 401] width 86 height 14
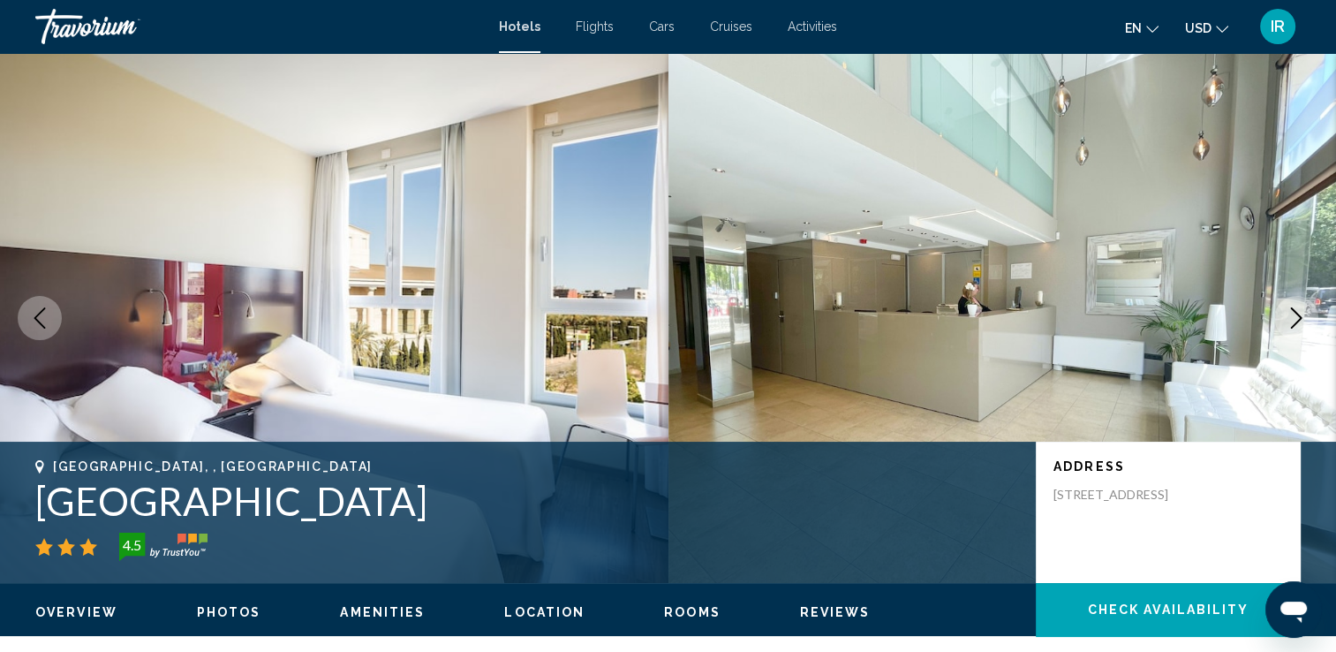
click at [118, 16] on div "Travorium" at bounding box center [123, 26] width 177 height 35
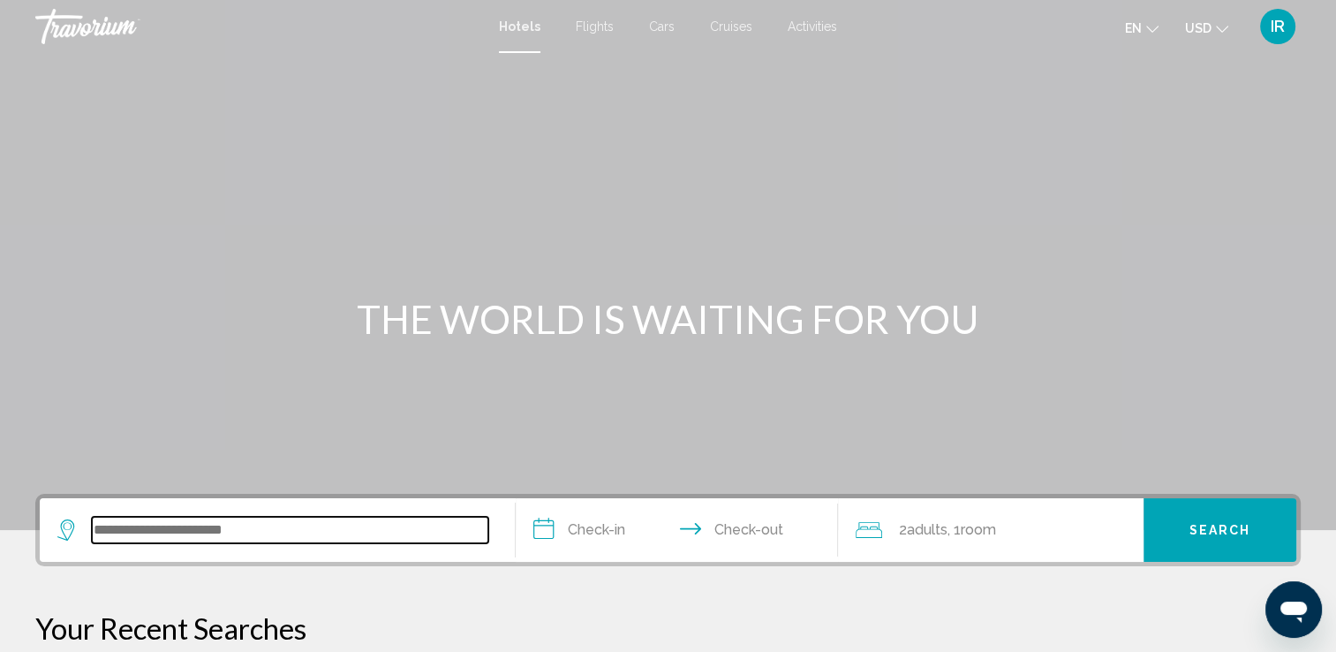
drag, startPoint x: 223, startPoint y: 533, endPoint x: 236, endPoint y: 532, distance: 13.4
click at [233, 528] on input "Search widget" at bounding box center [290, 530] width 396 height 26
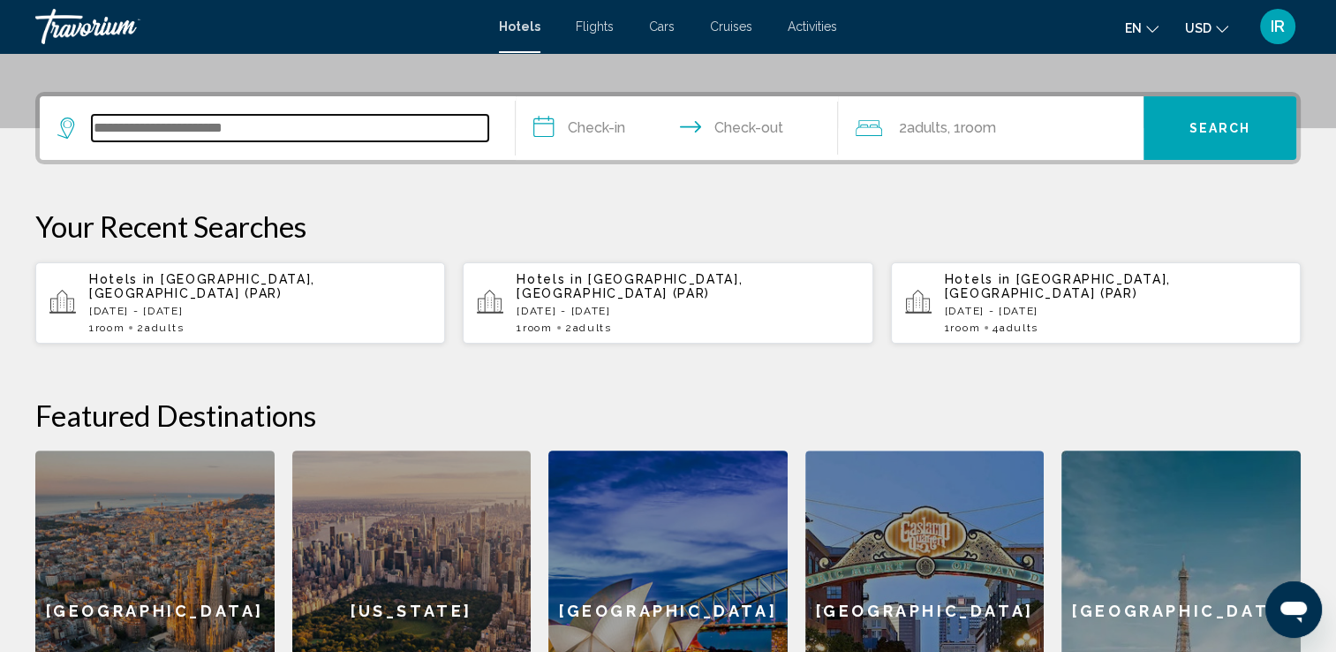
scroll to position [435, 0]
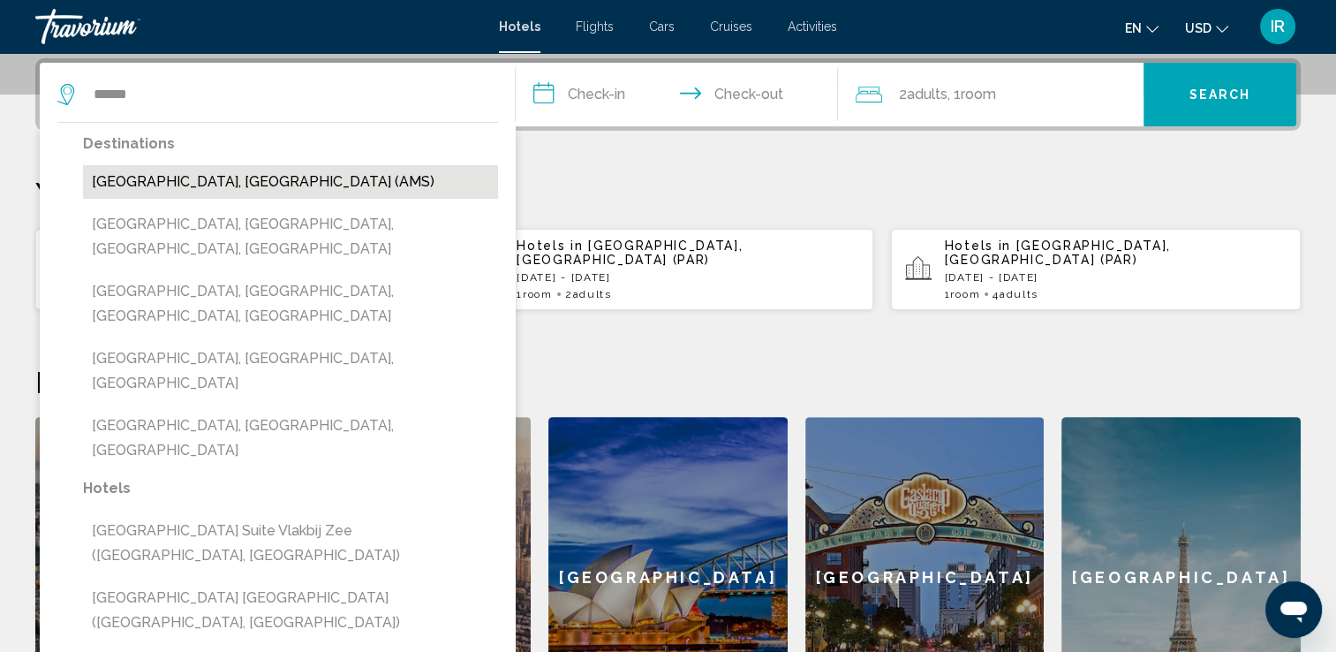
click at [253, 181] on button "[GEOGRAPHIC_DATA], [GEOGRAPHIC_DATA] (AMS)" at bounding box center [290, 182] width 415 height 34
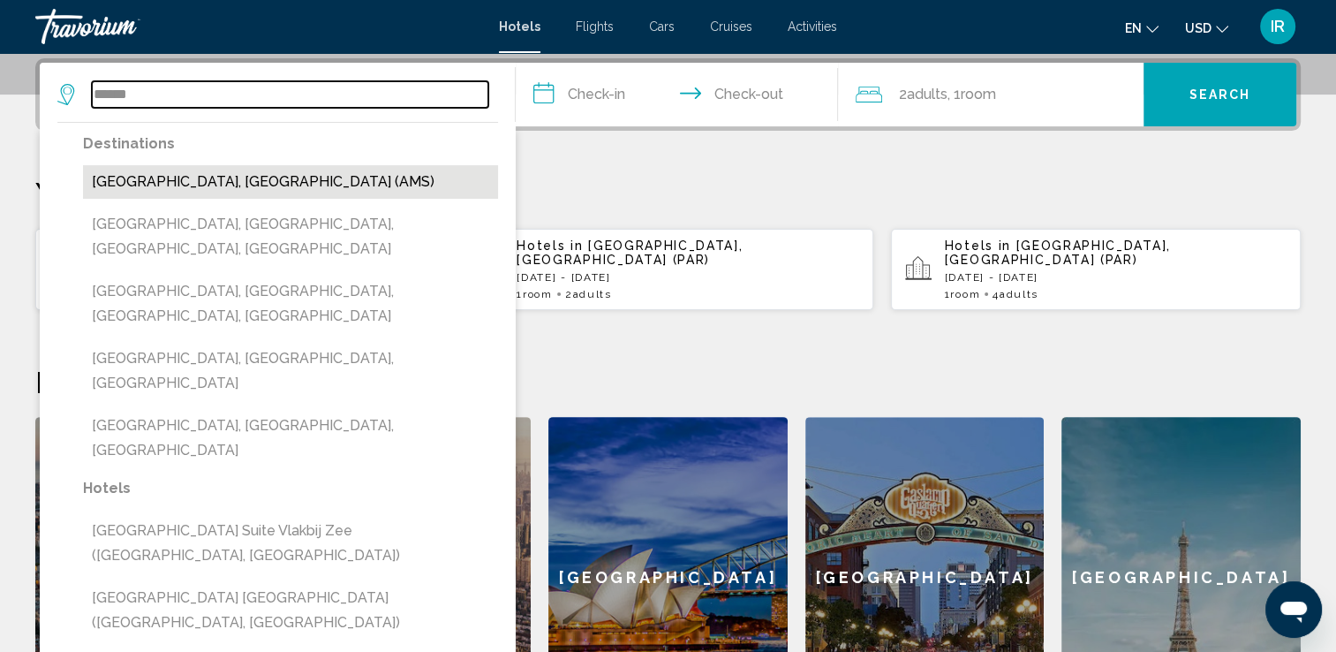
type input "**********"
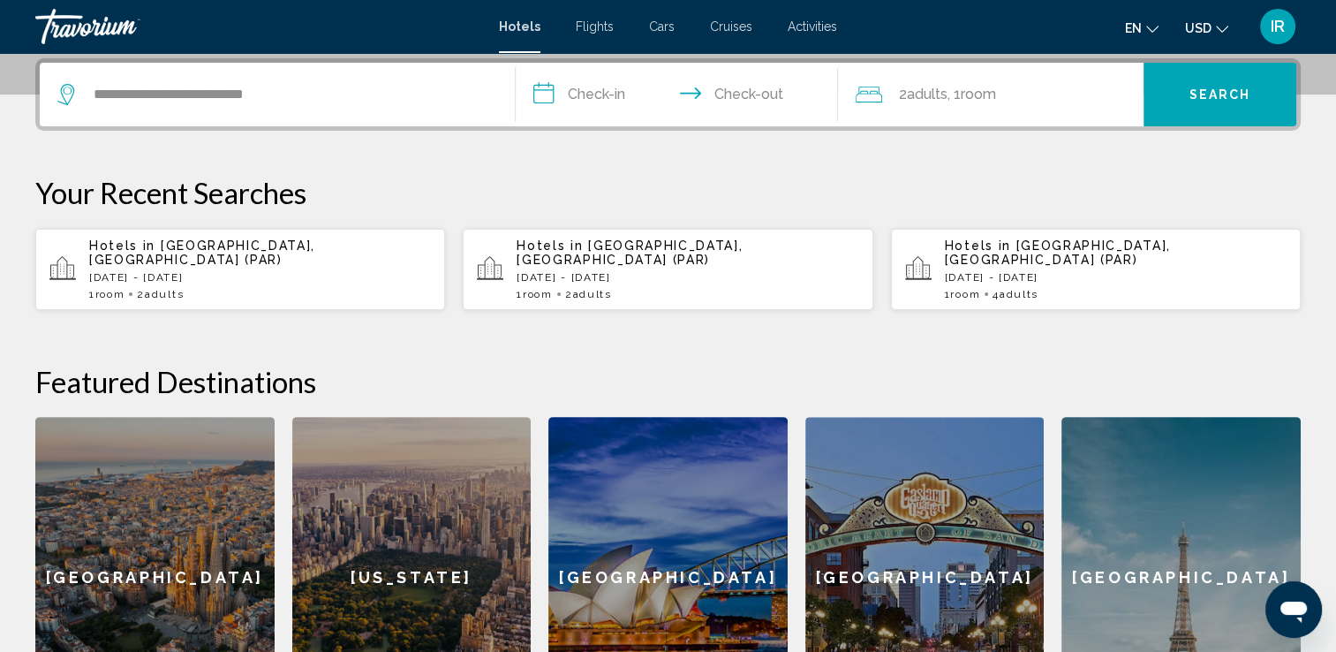
click at [1225, 101] on span "Search" at bounding box center [1220, 95] width 62 height 14
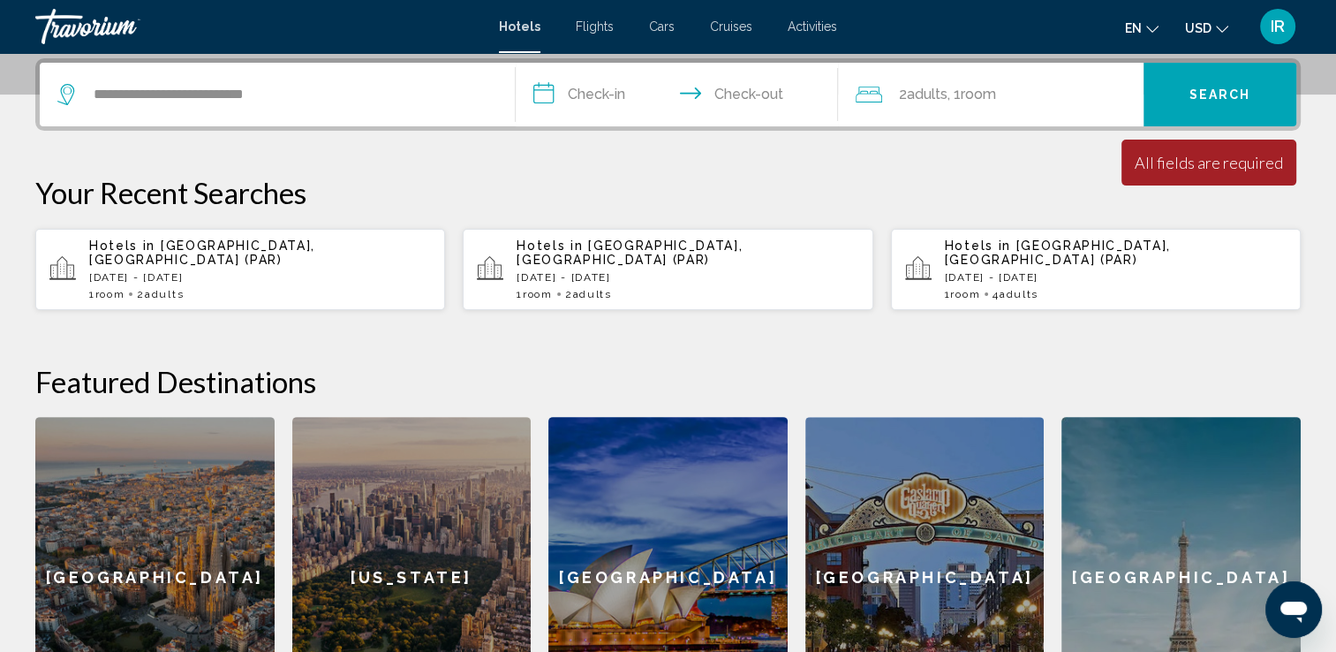
click at [625, 94] on input "**********" at bounding box center [681, 97] width 330 height 69
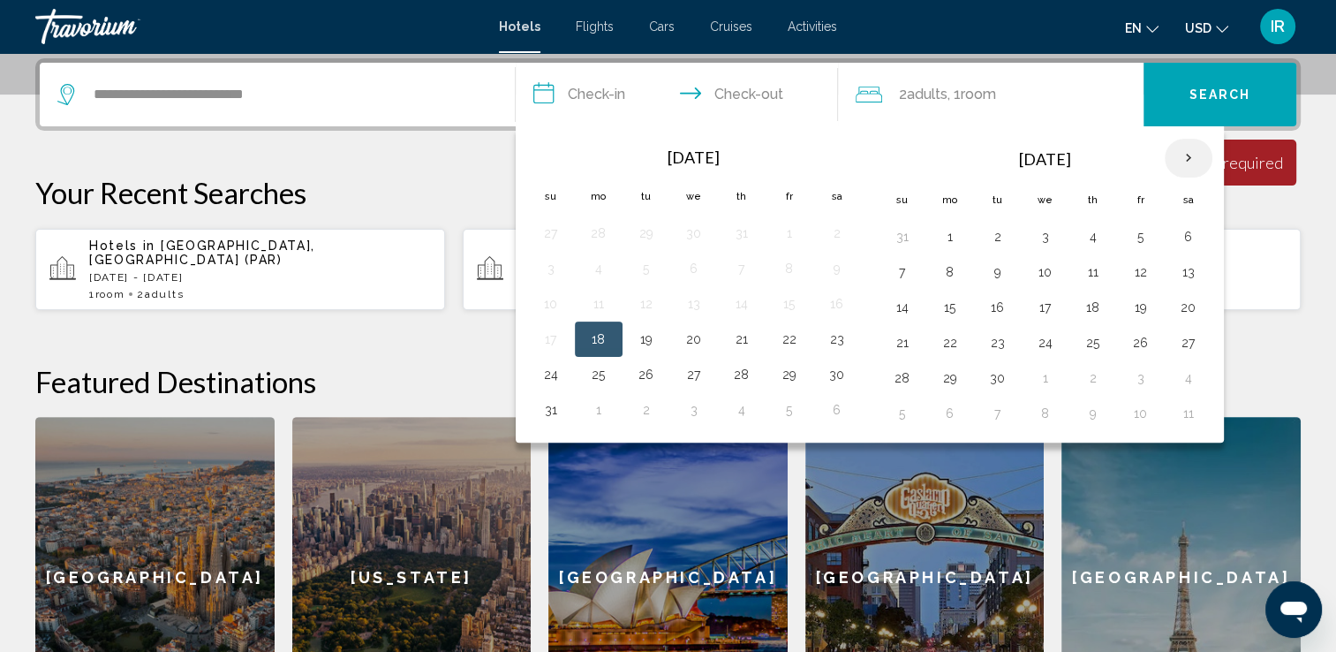
click at [1176, 155] on th "Next month" at bounding box center [1189, 158] width 48 height 39
click at [1176, 157] on th "Next month" at bounding box center [1189, 158] width 48 height 39
click at [1174, 302] on button "15" at bounding box center [1188, 307] width 28 height 25
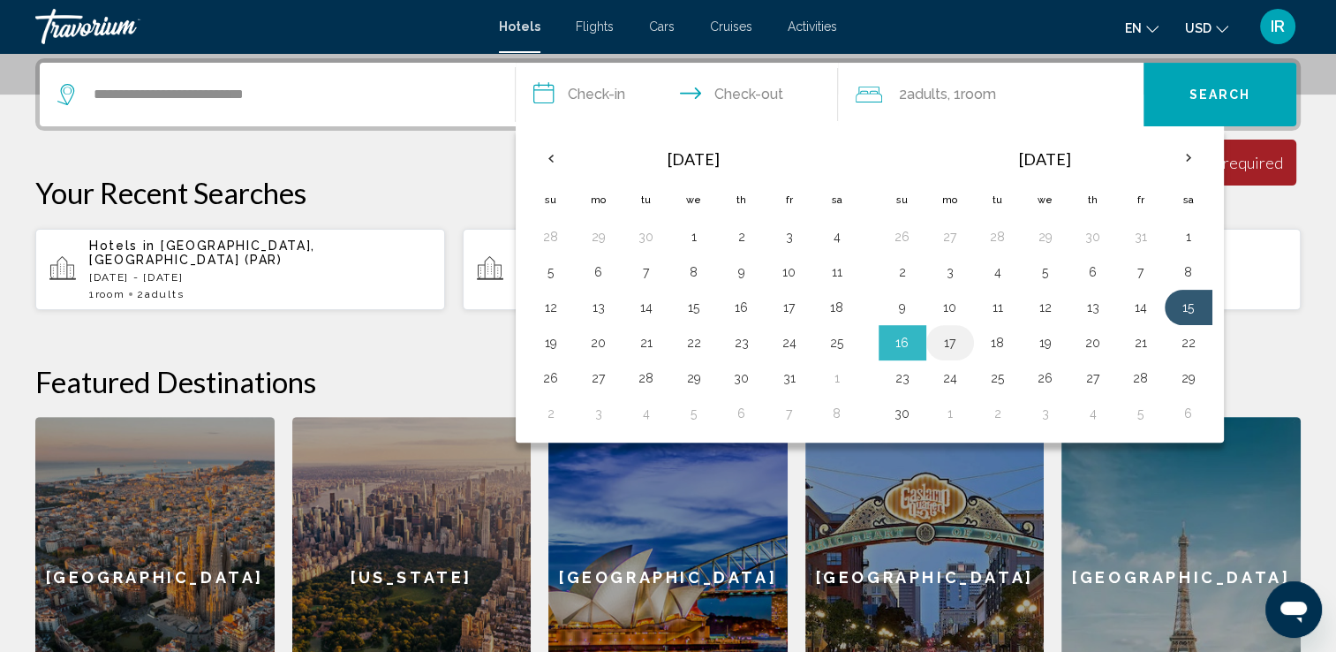
click at [936, 336] on button "17" at bounding box center [950, 342] width 28 height 25
type input "**********"
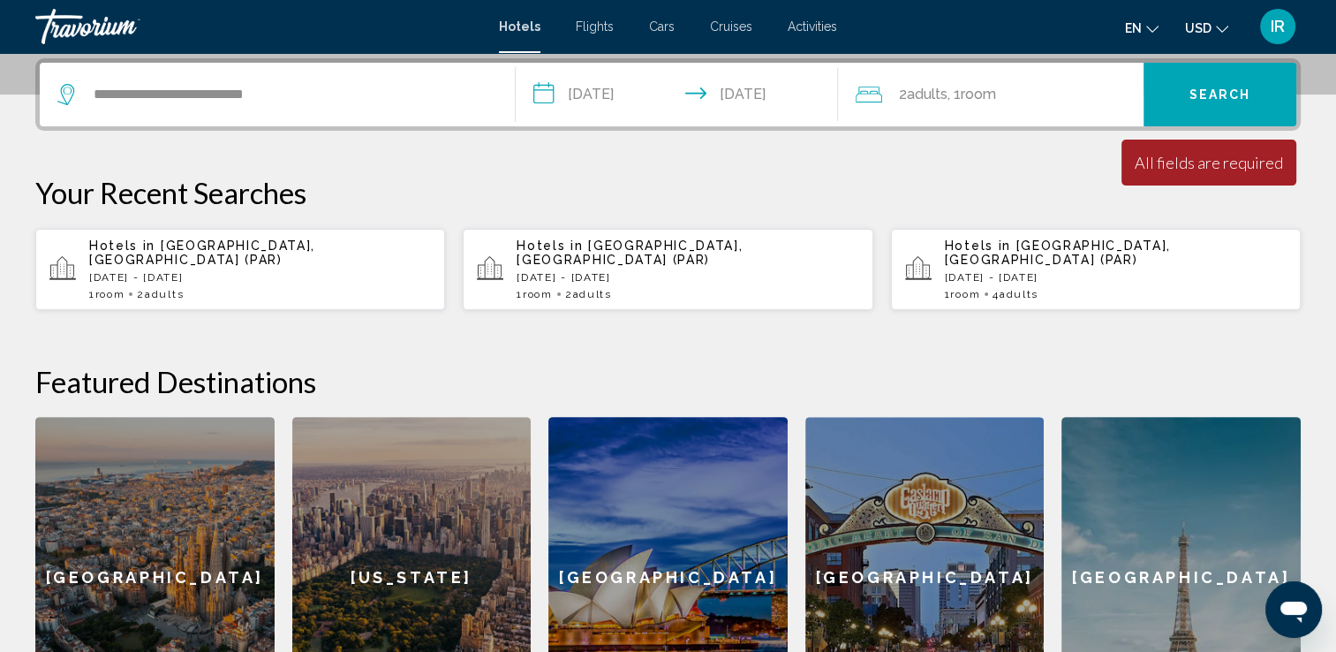
click at [1162, 177] on div "Minimum length of stay is 1 day All fields are required Children ages are requi…" at bounding box center [1208, 163] width 175 height 46
click at [1209, 98] on span "Search" at bounding box center [1220, 95] width 62 height 14
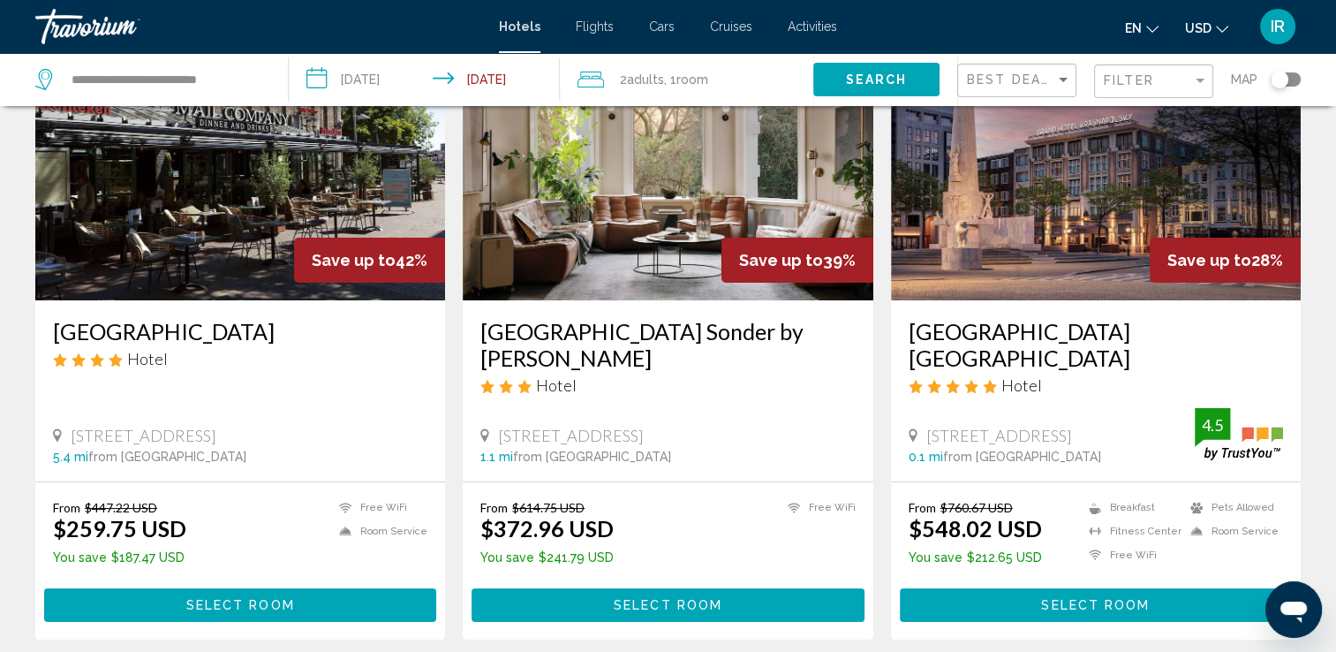
scroll to position [177, 0]
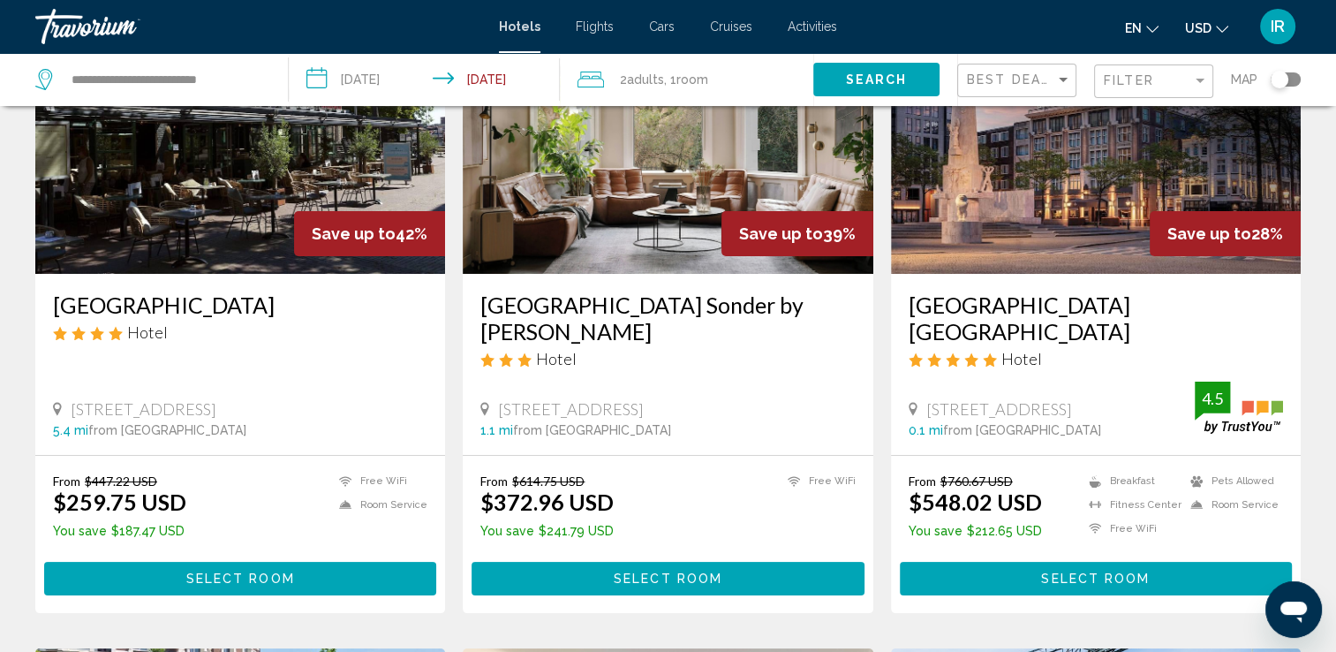
click at [193, 296] on h3 "[GEOGRAPHIC_DATA]" at bounding box center [240, 304] width 374 height 26
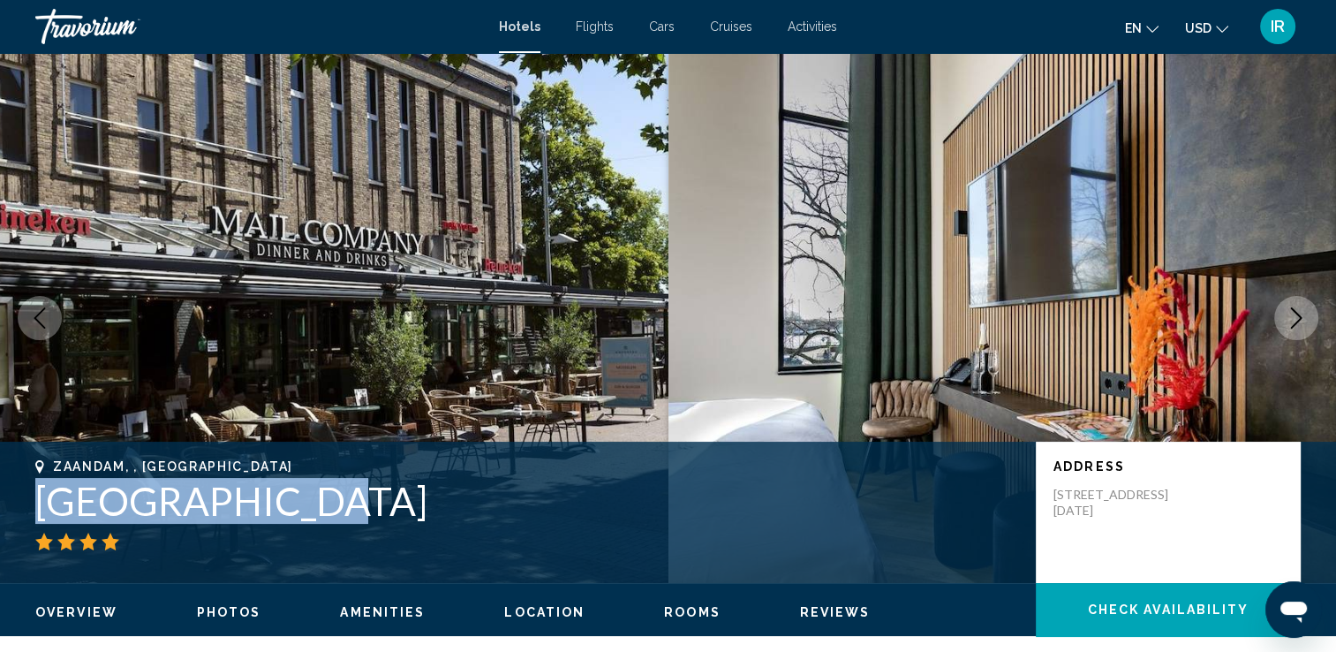
drag, startPoint x: 335, startPoint y: 499, endPoint x: 44, endPoint y: 509, distance: 290.7
click at [44, 509] on h1 "[GEOGRAPHIC_DATA]" at bounding box center [526, 501] width 983 height 46
drag, startPoint x: 44, startPoint y: 509, endPoint x: 129, endPoint y: 511, distance: 84.8
copy h1 "[GEOGRAPHIC_DATA]"
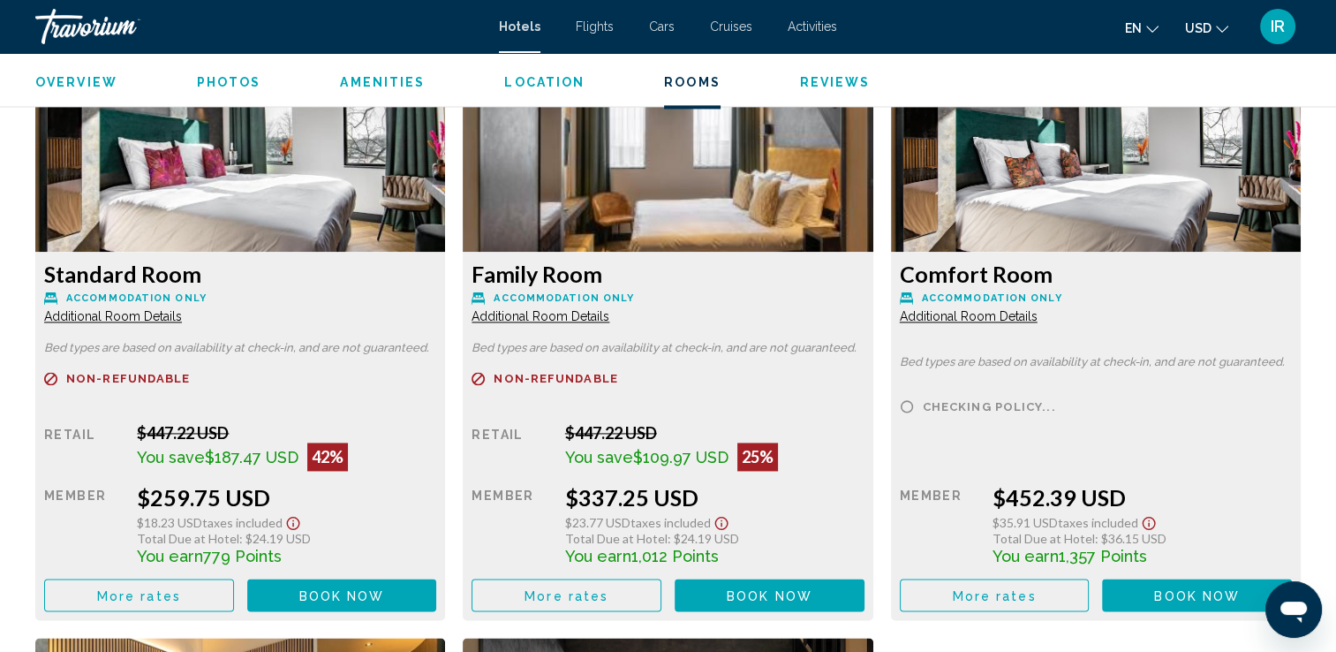
scroll to position [2561, 0]
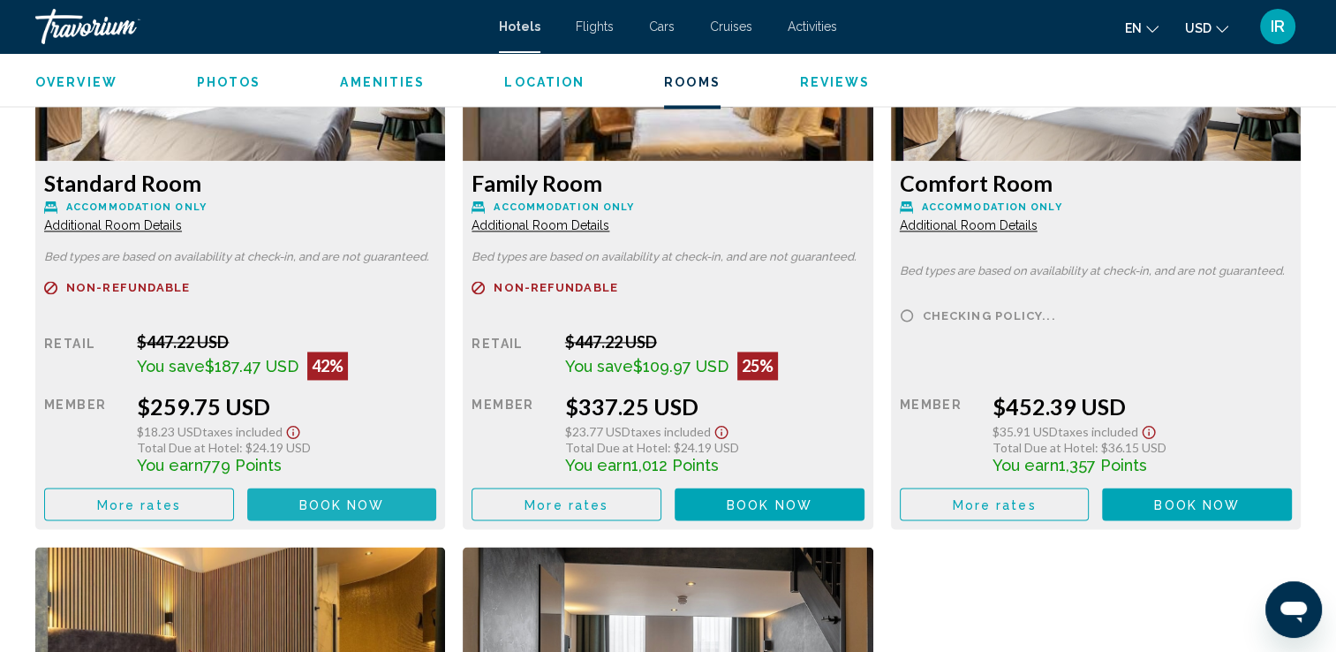
click at [320, 502] on span "Book now" at bounding box center [342, 504] width 86 height 14
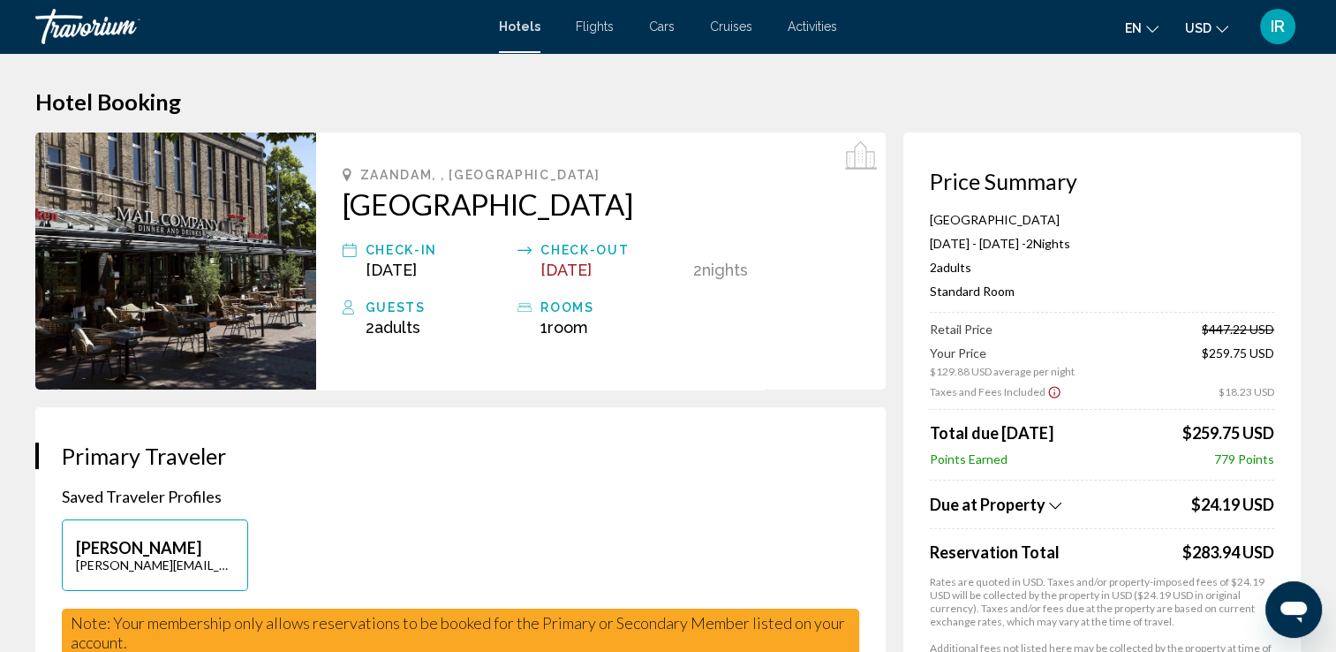
click at [1052, 507] on icon "Show Taxes and Fees breakdown" at bounding box center [1055, 505] width 12 height 15
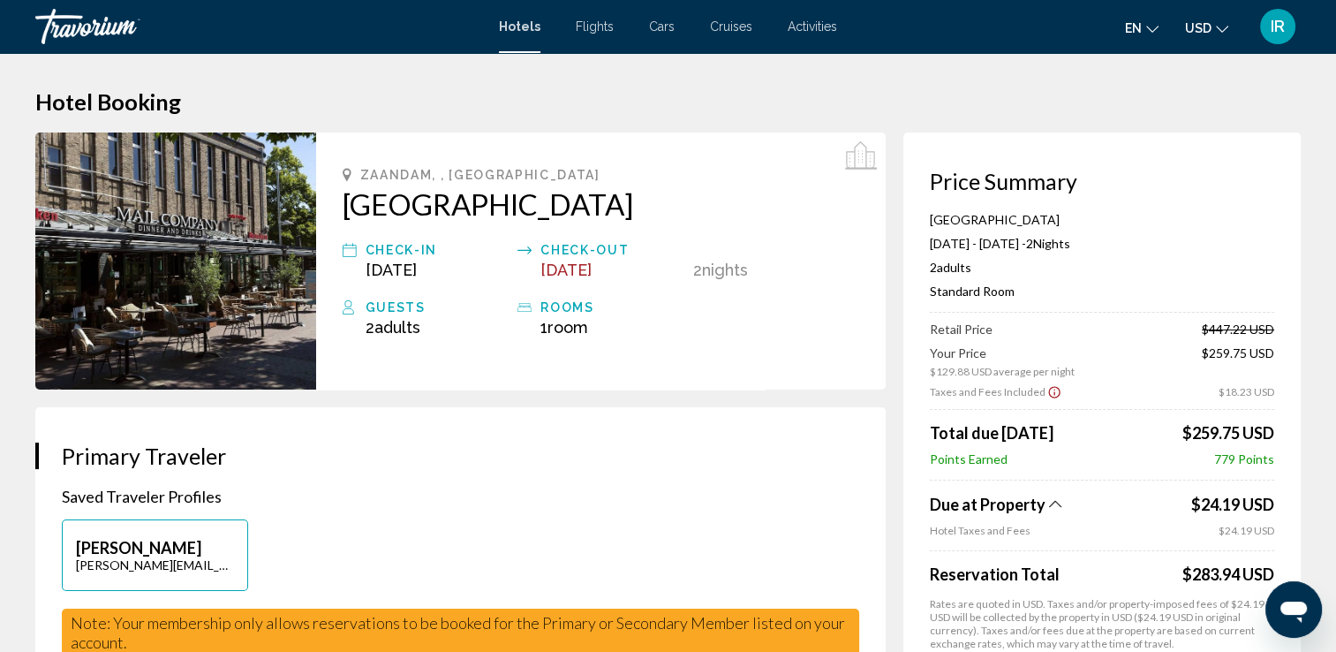
click at [1052, 504] on icon "Show Taxes and Fees breakdown" at bounding box center [1055, 503] width 12 height 15
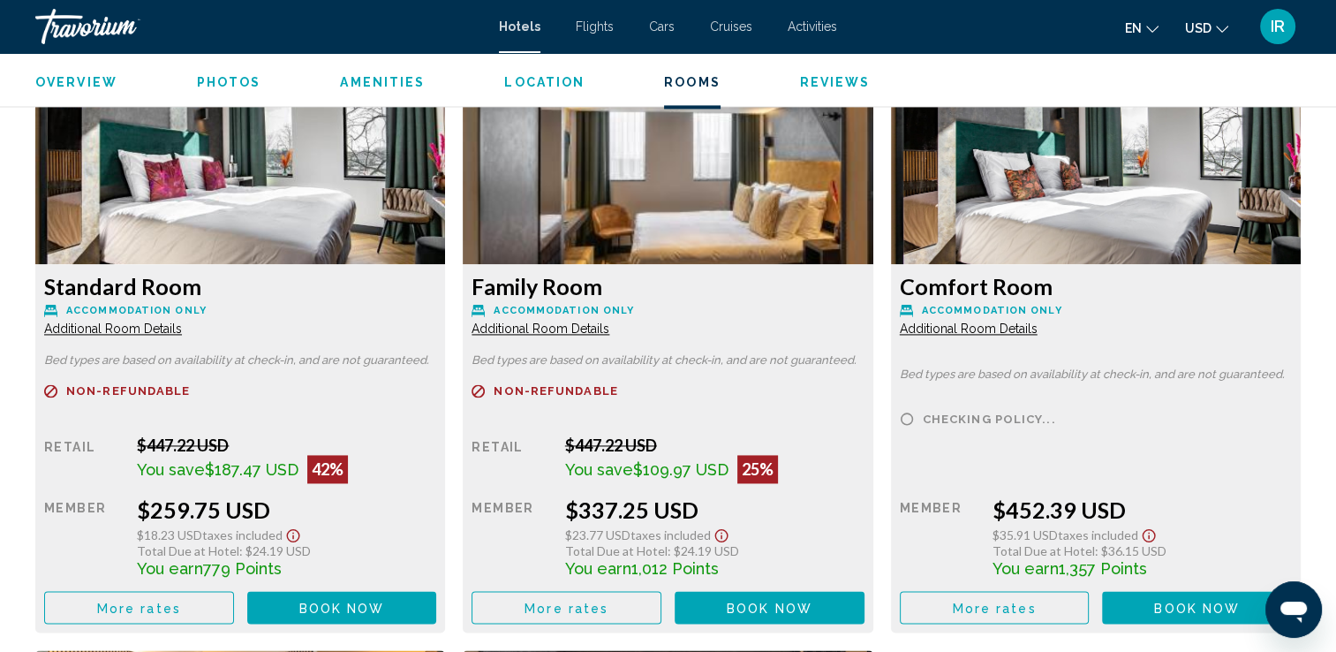
scroll to position [2296, 0]
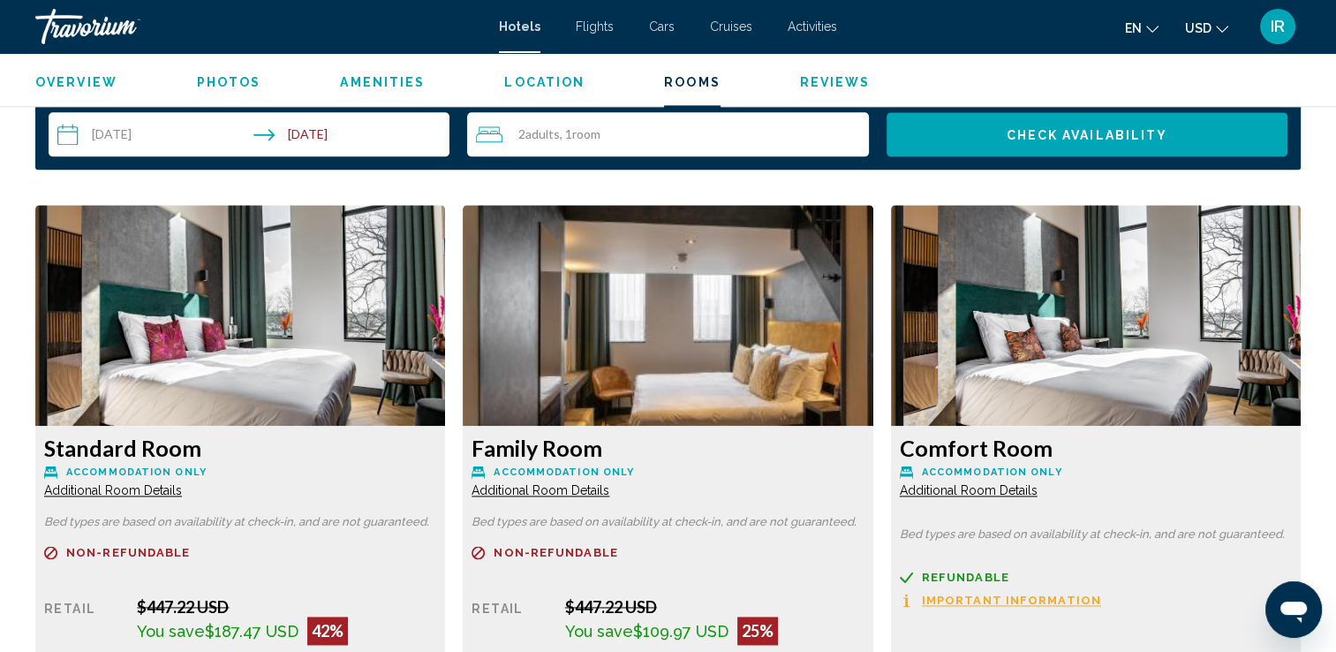
click at [528, 26] on span "Hotels" at bounding box center [519, 26] width 41 height 14
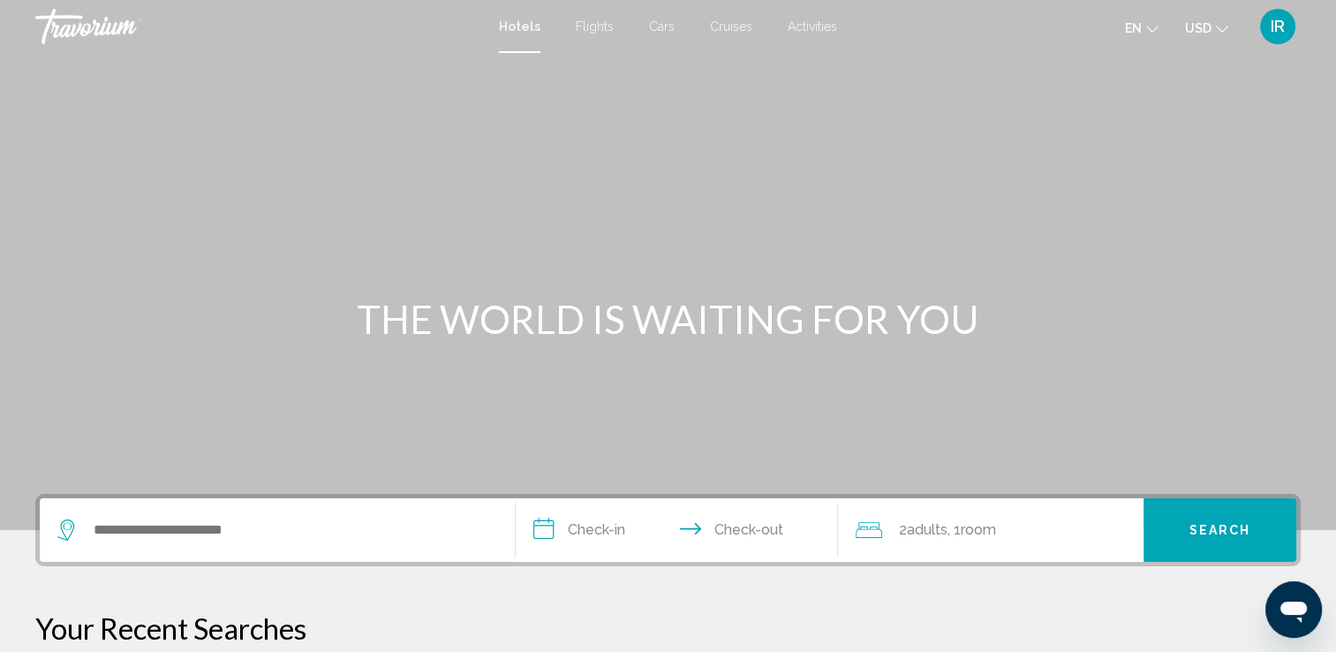
click at [577, 26] on span "Flights" at bounding box center [595, 26] width 38 height 14
